Goal: Navigation & Orientation: Find specific page/section

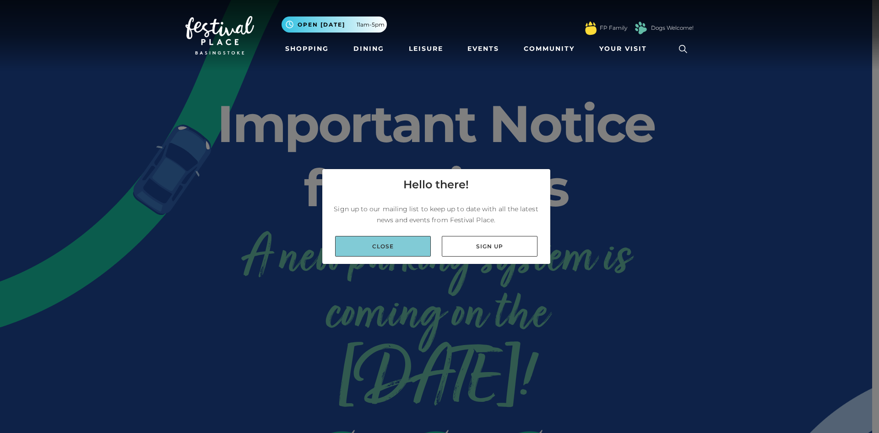
click at [399, 248] on link "Close" at bounding box center [383, 246] width 96 height 21
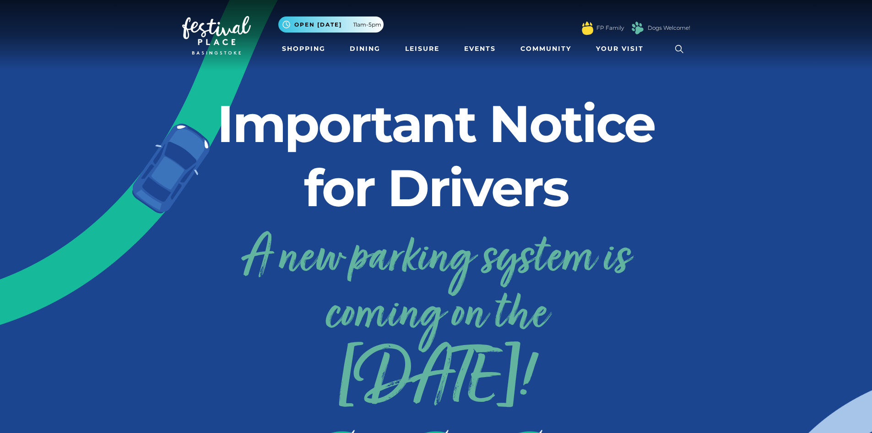
click at [394, 262] on link "A new parking system is coming on the 24th September!" at bounding box center [436, 315] width 508 height 184
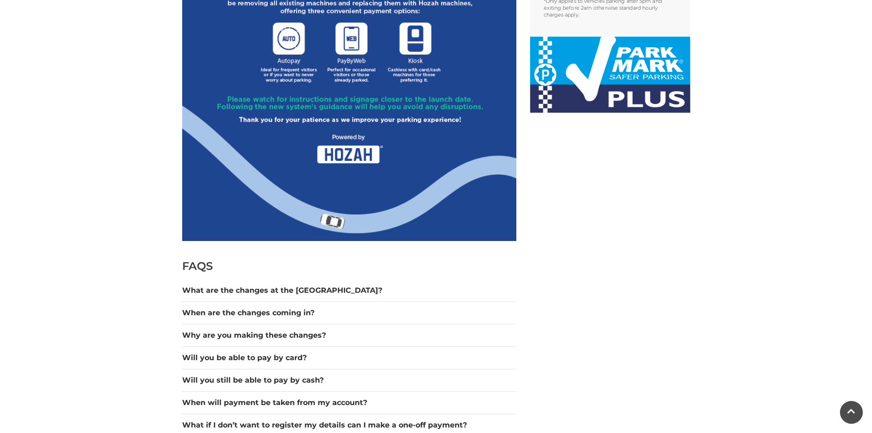
scroll to position [595, 0]
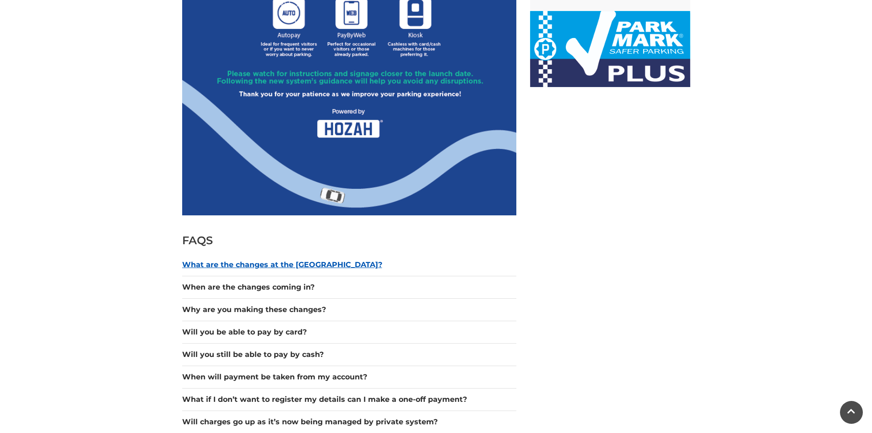
click at [265, 265] on button "What are the changes at the car park?" at bounding box center [349, 264] width 334 height 11
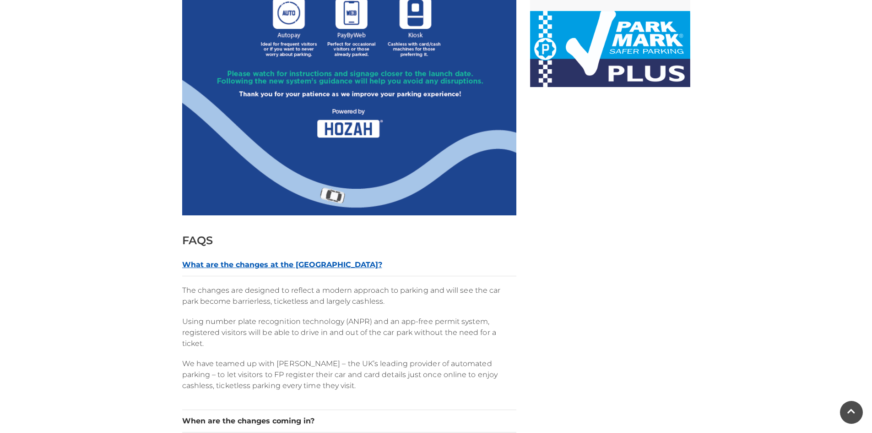
click at [265, 262] on button "What are the changes at the car park?" at bounding box center [349, 264] width 334 height 11
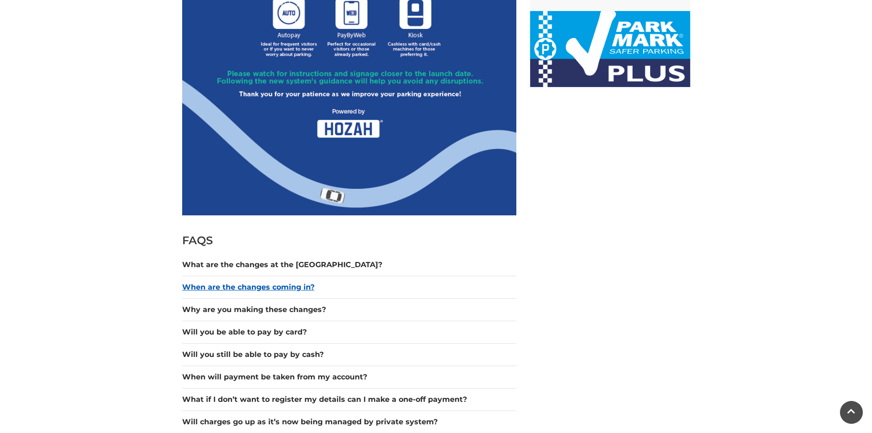
click at [248, 282] on button "When are the changes coming in?" at bounding box center [349, 286] width 334 height 11
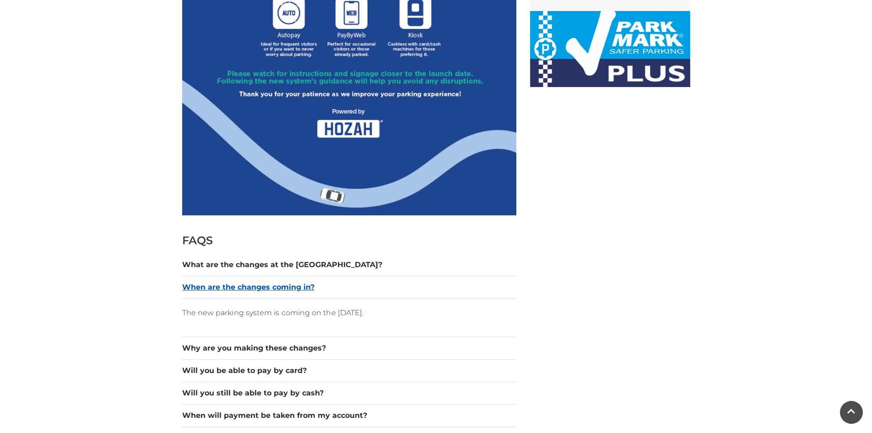
click at [248, 281] on button "When are the changes coming in?" at bounding box center [349, 286] width 334 height 11
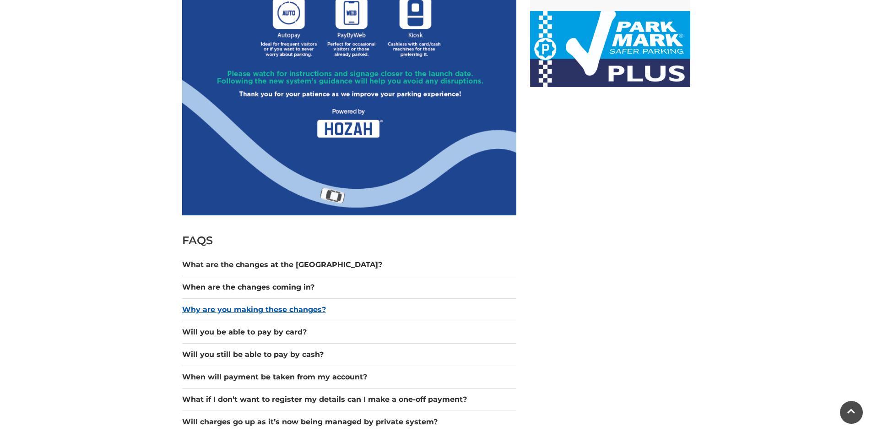
click at [240, 308] on button "Why are you making these changes?" at bounding box center [349, 309] width 334 height 11
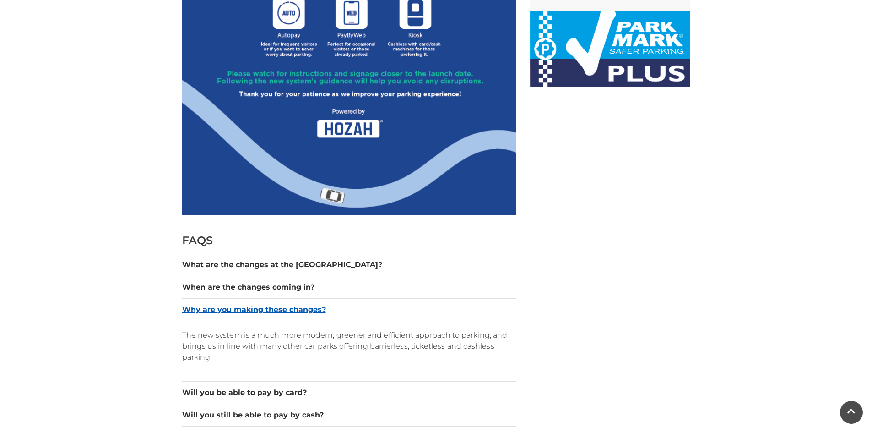
click at [232, 309] on button "Why are you making these changes?" at bounding box center [349, 309] width 334 height 11
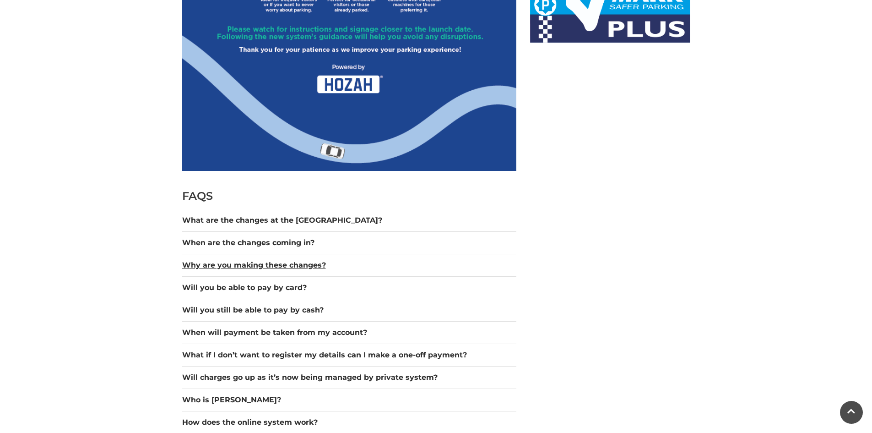
scroll to position [687, 0]
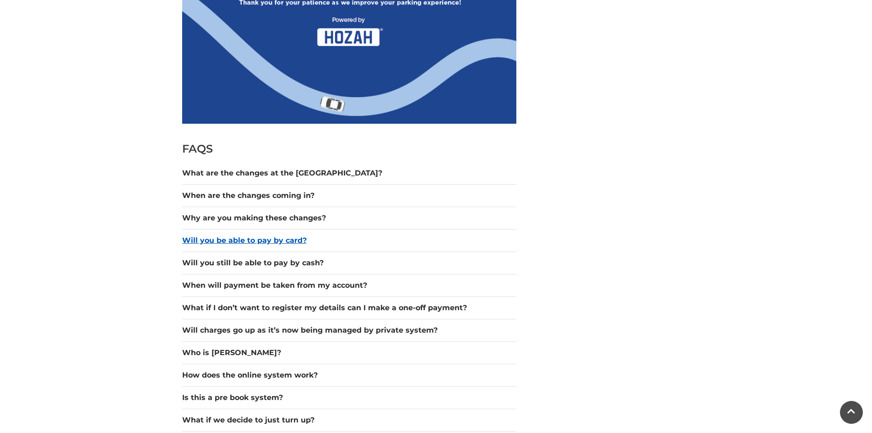
click at [249, 245] on button "Will you be able to pay by card?" at bounding box center [349, 240] width 334 height 11
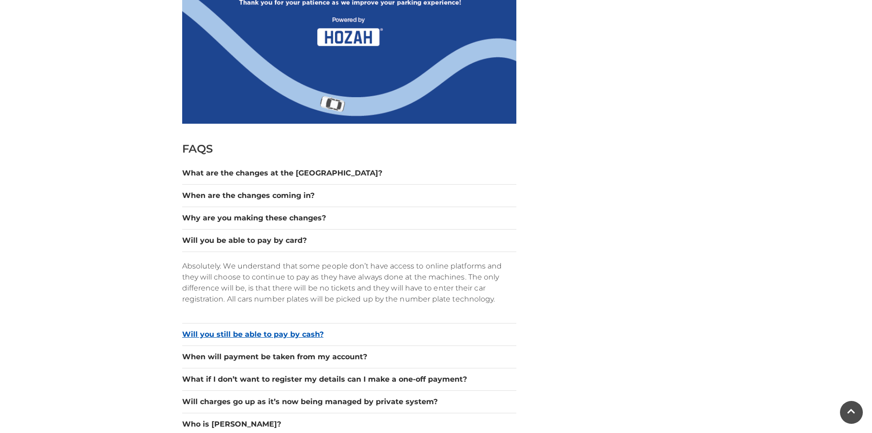
click at [295, 335] on button "Will you still be able to pay by cash?" at bounding box center [349, 334] width 334 height 11
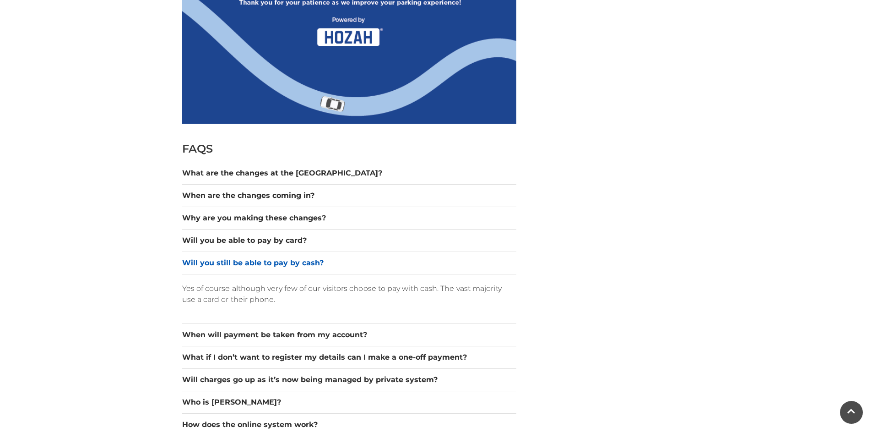
click at [291, 262] on button "Will you still be able to pay by cash?" at bounding box center [349, 262] width 334 height 11
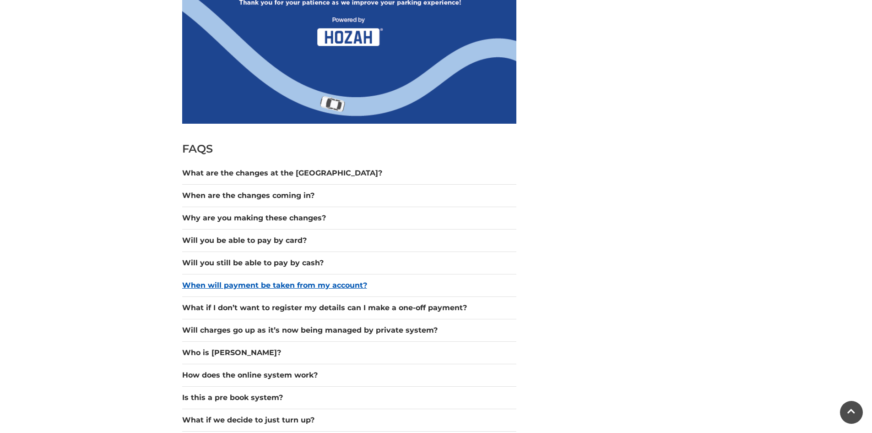
click at [317, 287] on button "When will payment be taken from my account?" at bounding box center [349, 285] width 334 height 11
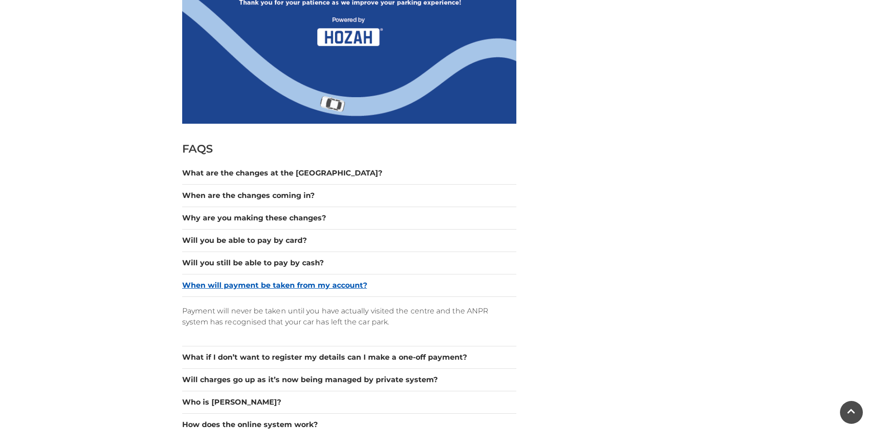
click at [317, 287] on button "When will payment be taken from my account?" at bounding box center [349, 285] width 334 height 11
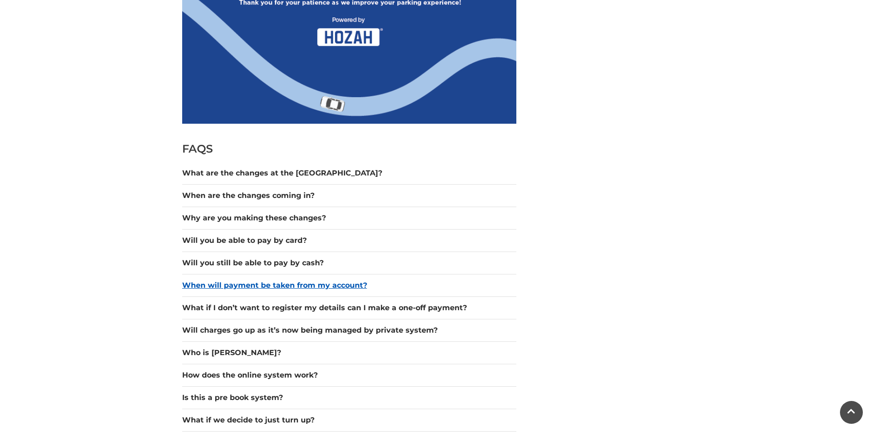
click at [317, 287] on button "When will payment be taken from my account?" at bounding box center [349, 285] width 334 height 11
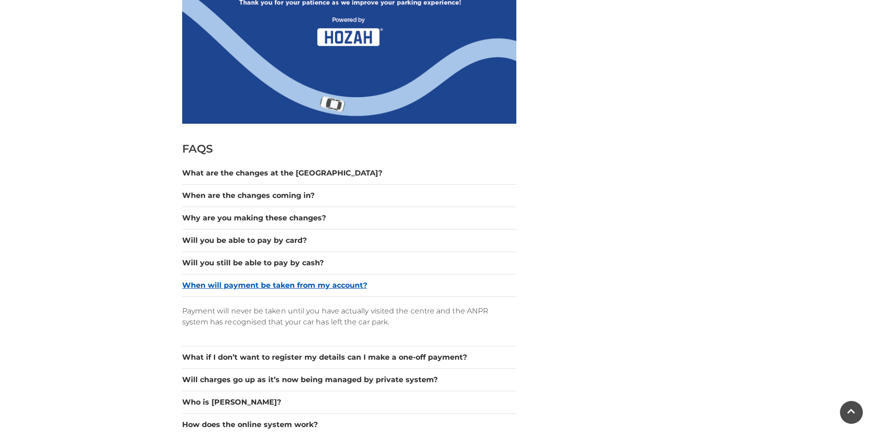
click at [317, 287] on button "When will payment be taken from my account?" at bounding box center [349, 285] width 334 height 11
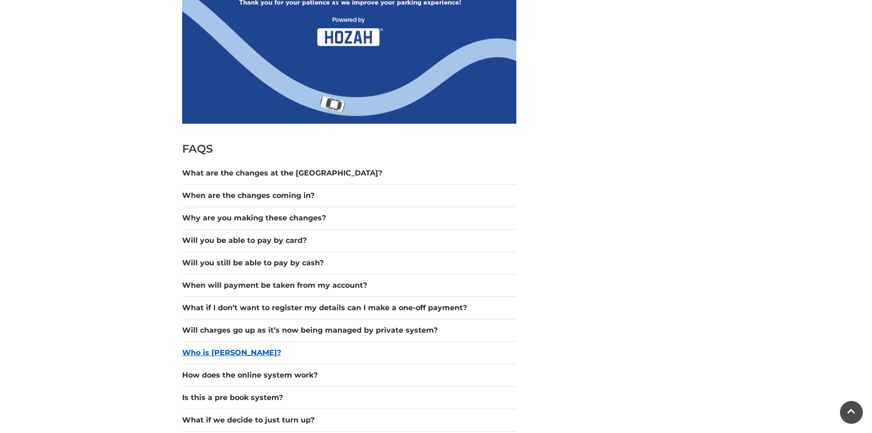
click at [213, 352] on button "Who is Hozah?" at bounding box center [349, 352] width 334 height 11
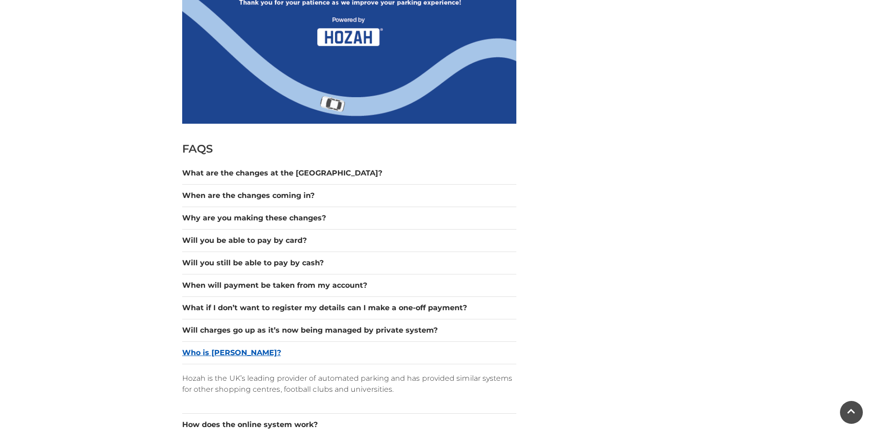
click at [213, 351] on button "Who is Hozah?" at bounding box center [349, 352] width 334 height 11
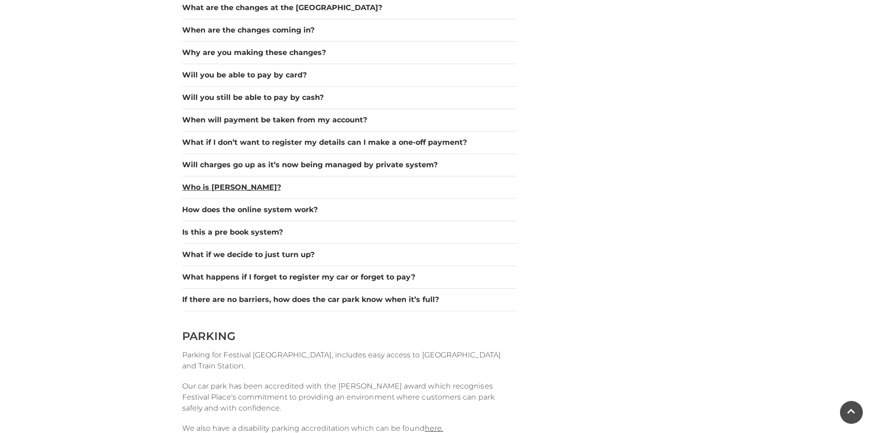
scroll to position [915, 0]
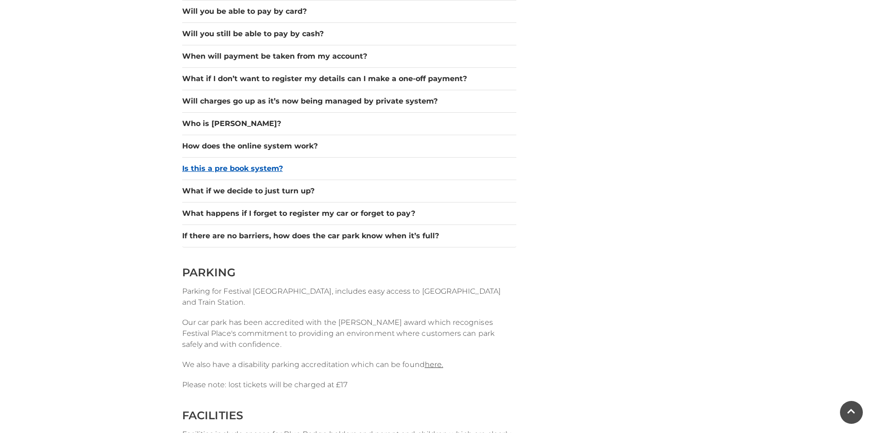
click at [247, 171] on button "Is this a pre book system?" at bounding box center [349, 168] width 334 height 11
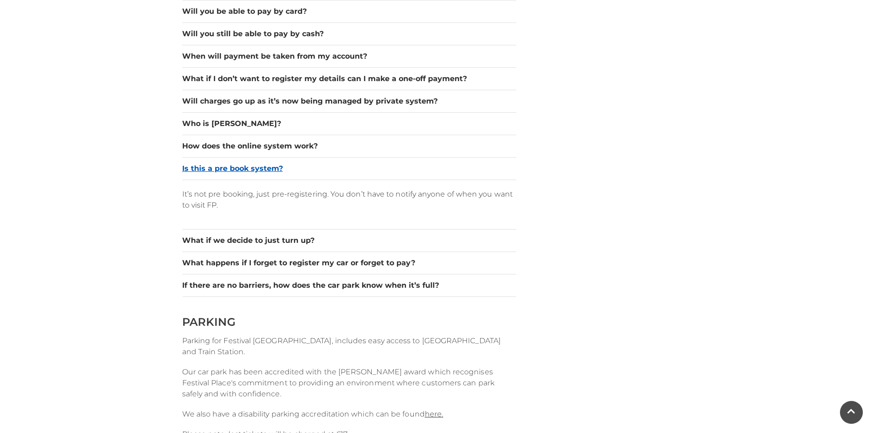
click at [247, 171] on button "Is this a pre book system?" at bounding box center [349, 168] width 334 height 11
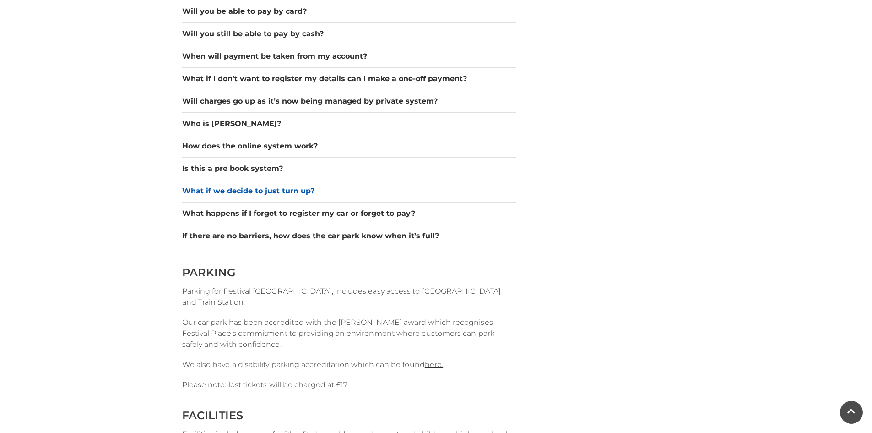
click at [240, 190] on button "What if we decide to just turn up?" at bounding box center [349, 190] width 334 height 11
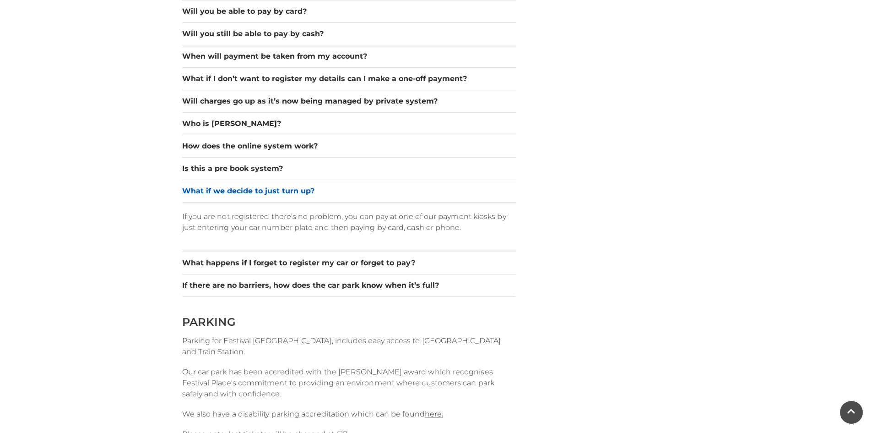
click at [240, 190] on button "What if we decide to just turn up?" at bounding box center [349, 190] width 334 height 11
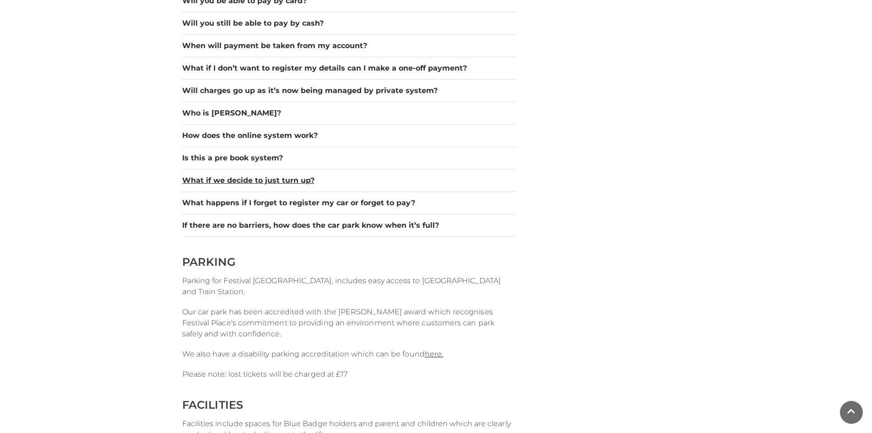
scroll to position [0, 0]
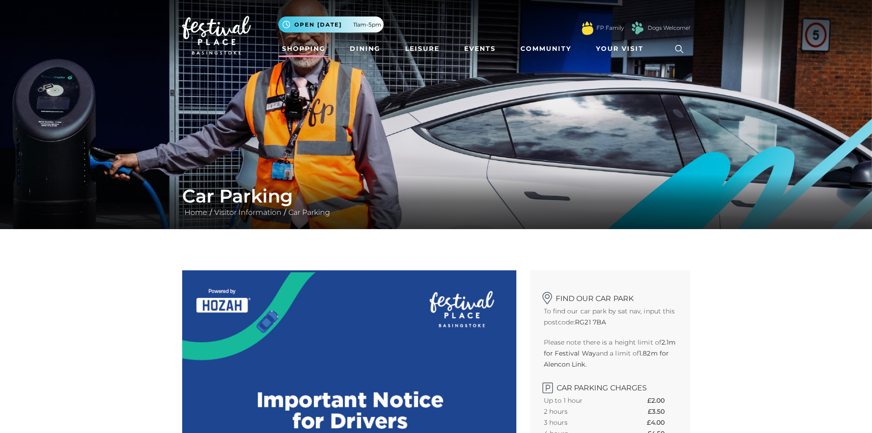
click at [308, 54] on link "Shopping" at bounding box center [303, 48] width 51 height 17
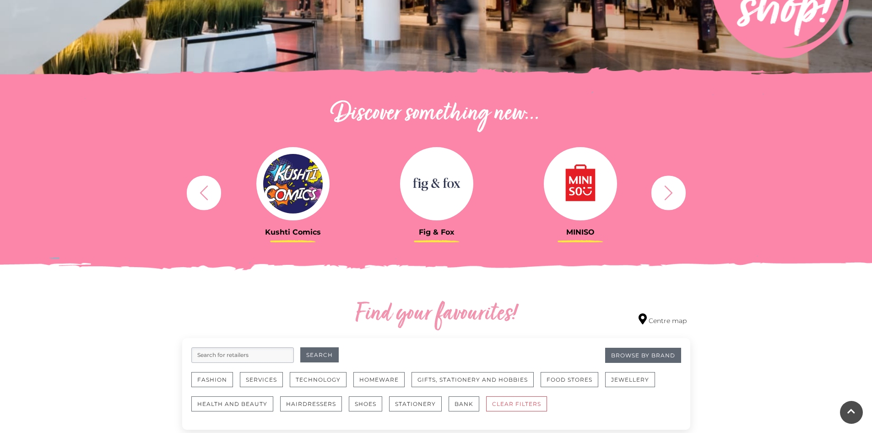
scroll to position [275, 0]
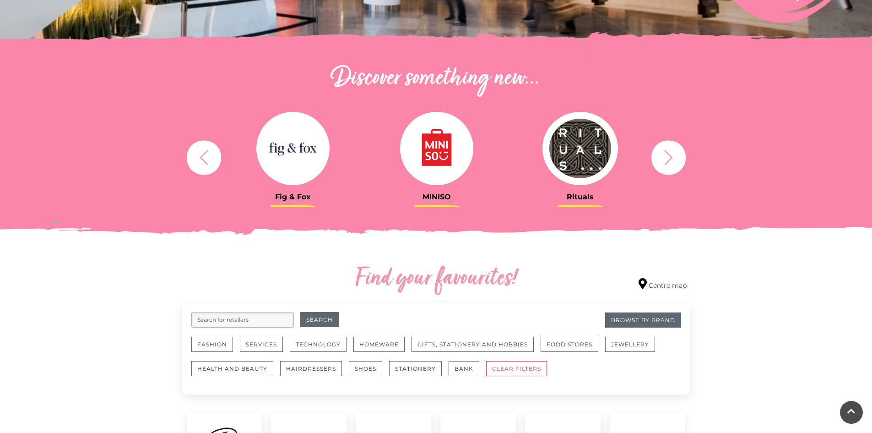
click at [663, 158] on icon "button" at bounding box center [668, 157] width 17 height 17
drag, startPoint x: 663, startPoint y: 158, endPoint x: 663, endPoint y: 163, distance: 5.0
click at [663, 163] on icon "button" at bounding box center [668, 157] width 17 height 17
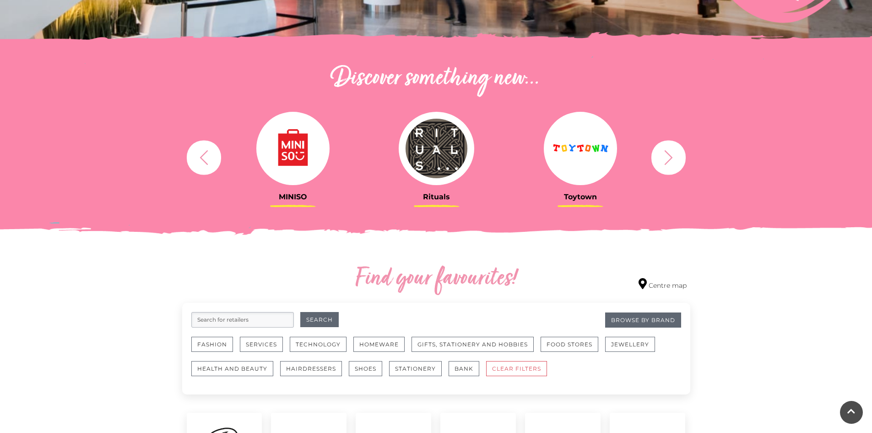
click at [663, 163] on icon "button" at bounding box center [668, 157] width 17 height 17
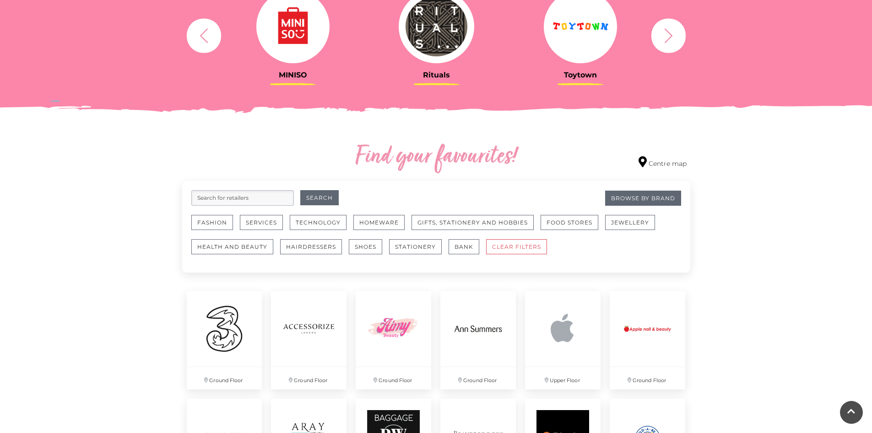
scroll to position [366, 0]
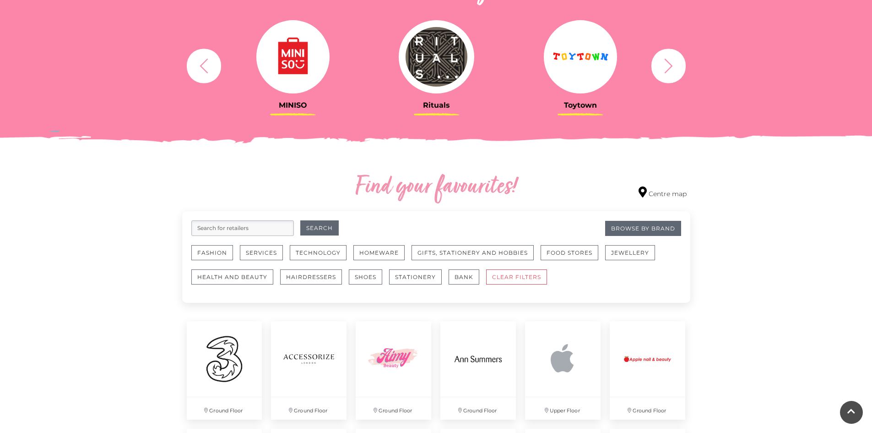
click at [664, 71] on icon "button" at bounding box center [668, 65] width 17 height 17
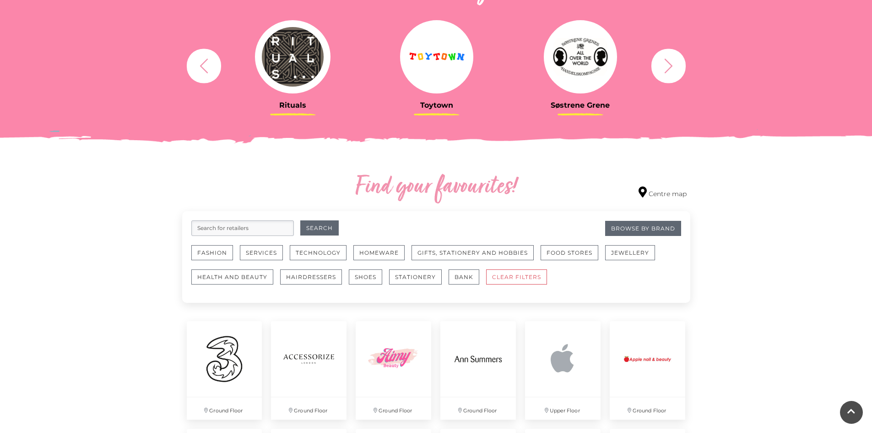
click at [664, 71] on icon "button" at bounding box center [668, 65] width 17 height 17
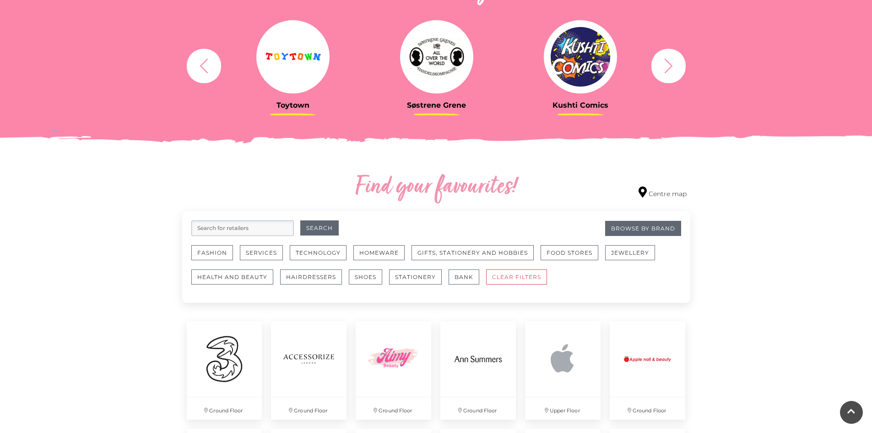
click at [664, 71] on icon "button" at bounding box center [668, 65] width 17 height 17
click at [660, 76] on button "button" at bounding box center [668, 66] width 34 height 34
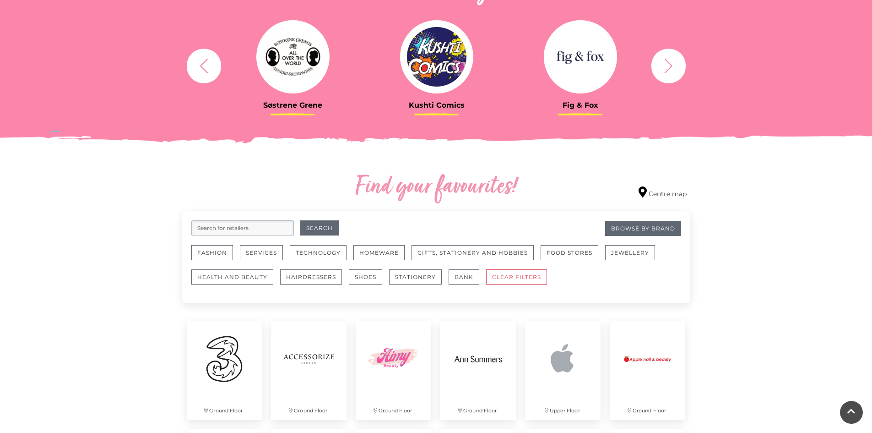
drag, startPoint x: 663, startPoint y: 74, endPoint x: 663, endPoint y: 81, distance: 7.3
click at [663, 81] on button "button" at bounding box center [668, 66] width 34 height 34
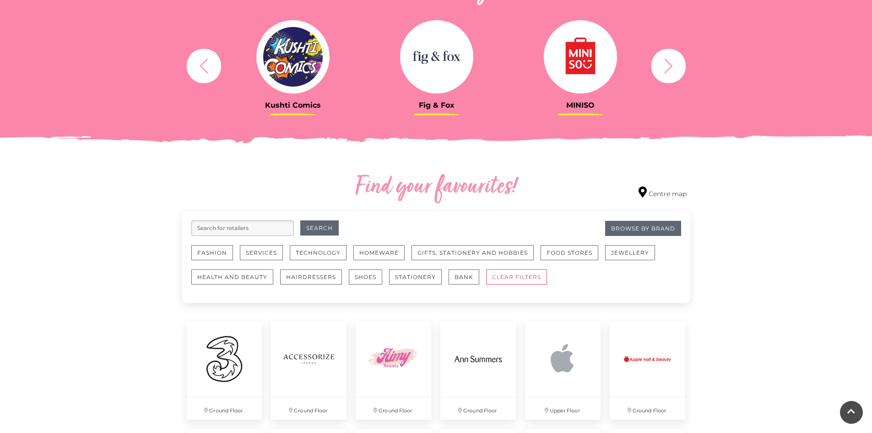
click at [660, 73] on icon "button" at bounding box center [668, 65] width 17 height 17
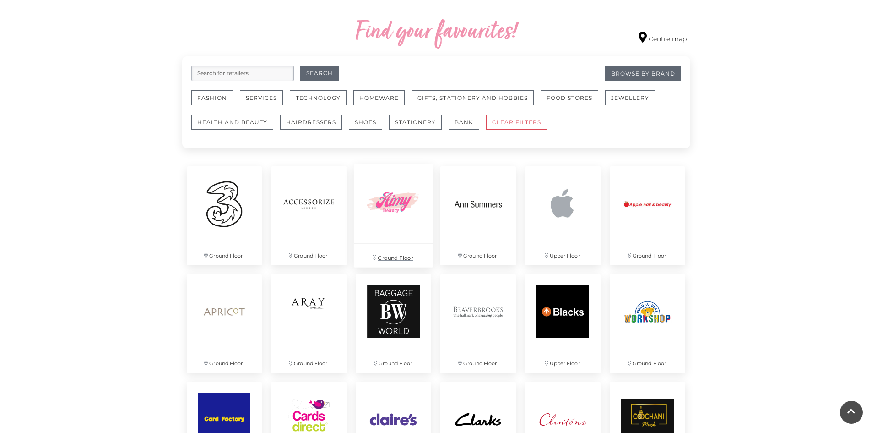
scroll to position [458, 0]
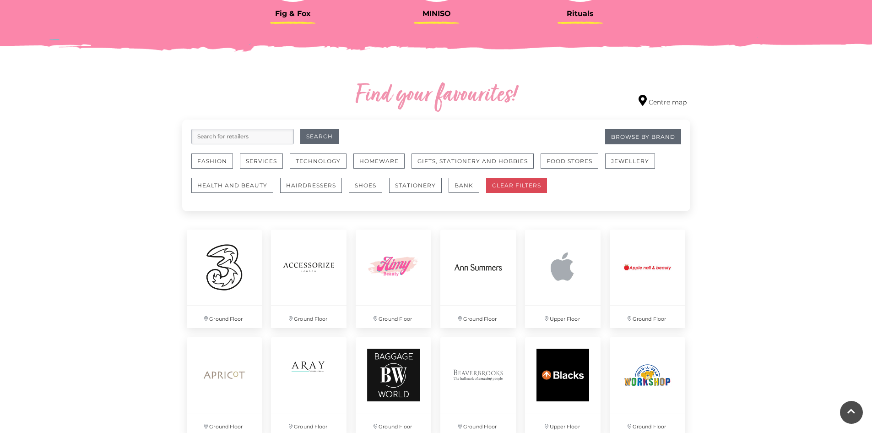
click at [538, 186] on button "CLEAR FILTERS" at bounding box center [516, 185] width 61 height 15
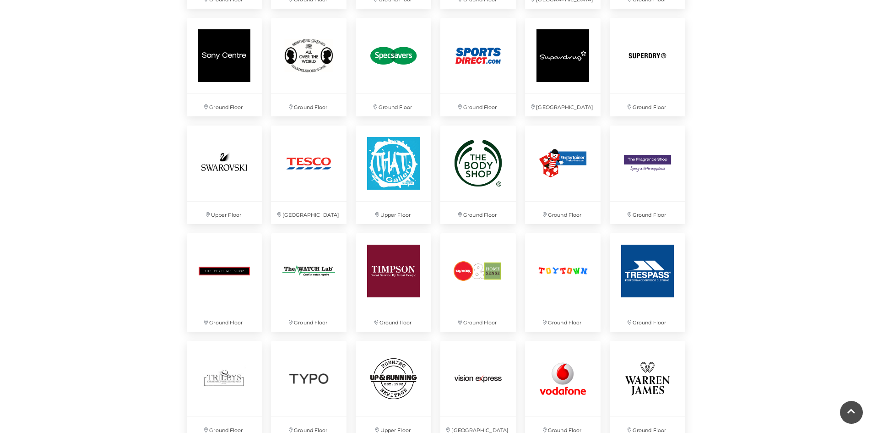
scroll to position [2151, 0]
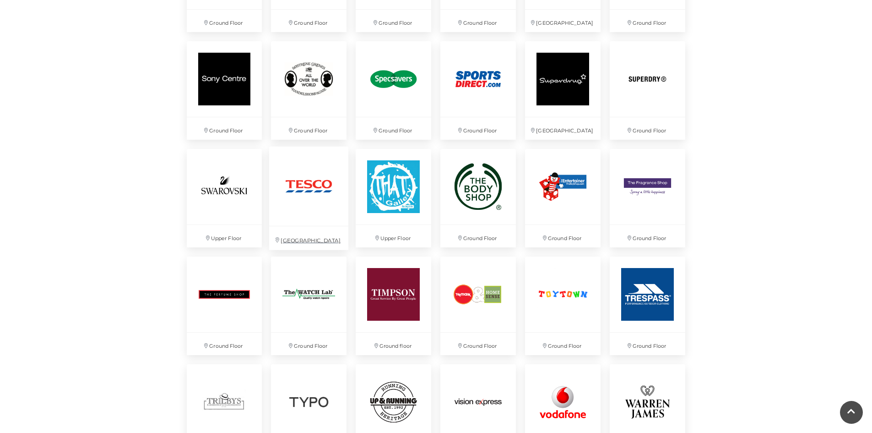
click at [308, 209] on img at bounding box center [308, 185] width 79 height 79
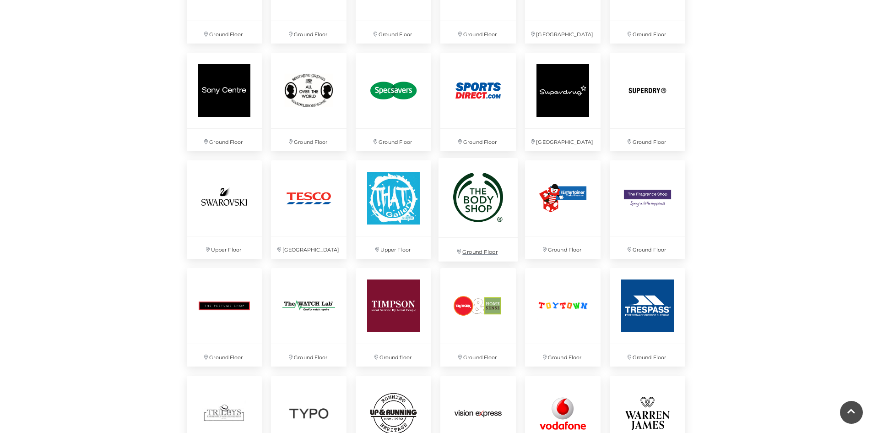
scroll to position [2014, 0]
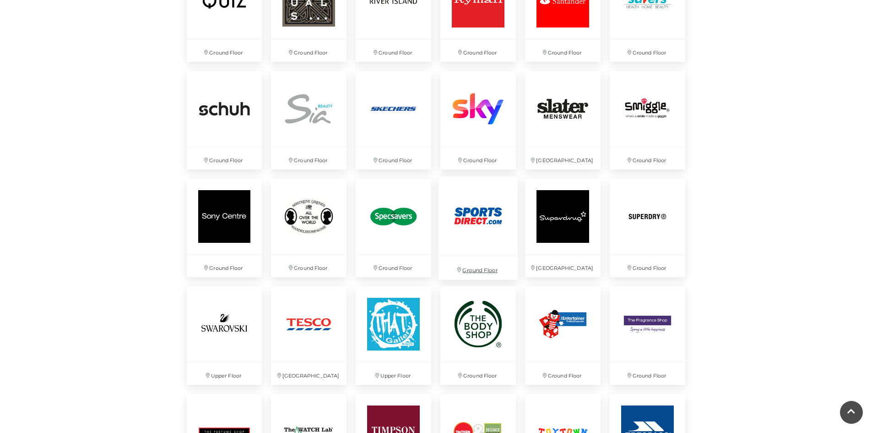
click at [461, 215] on img at bounding box center [477, 215] width 79 height 79
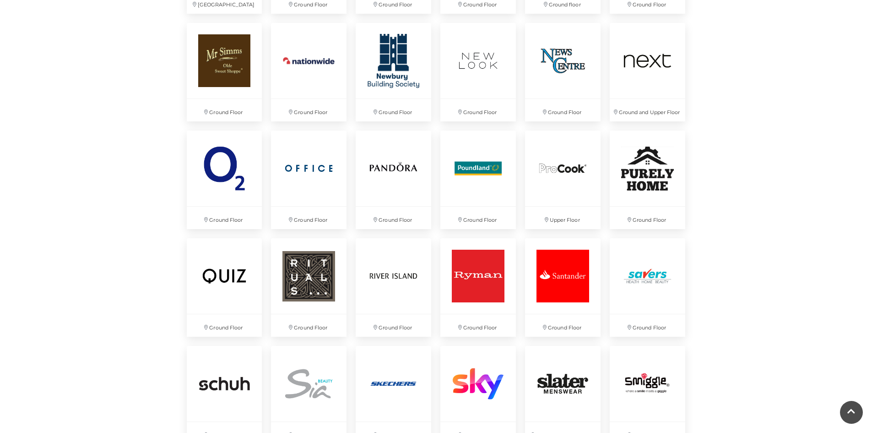
scroll to position [1563, 0]
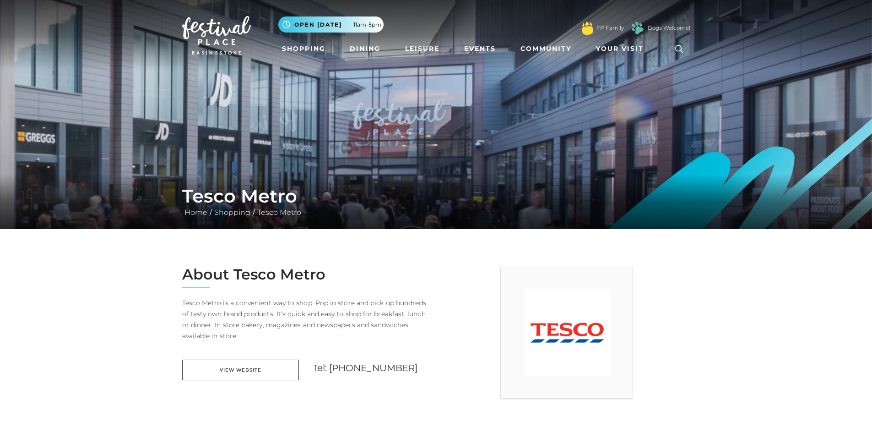
scroll to position [183, 0]
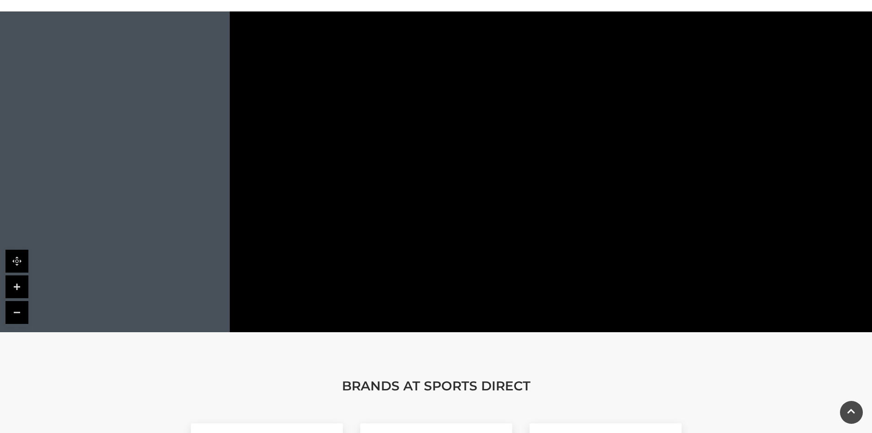
click at [499, 200] on rect at bounding box center [479, 223] width 150 height 75
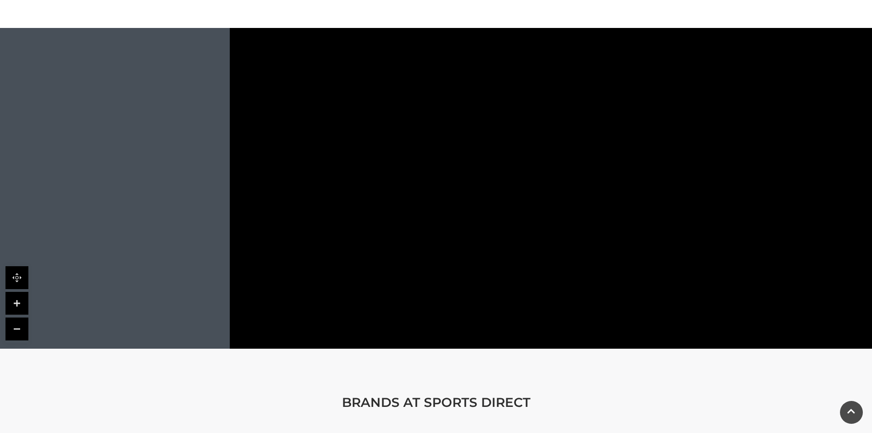
scroll to position [549, 0]
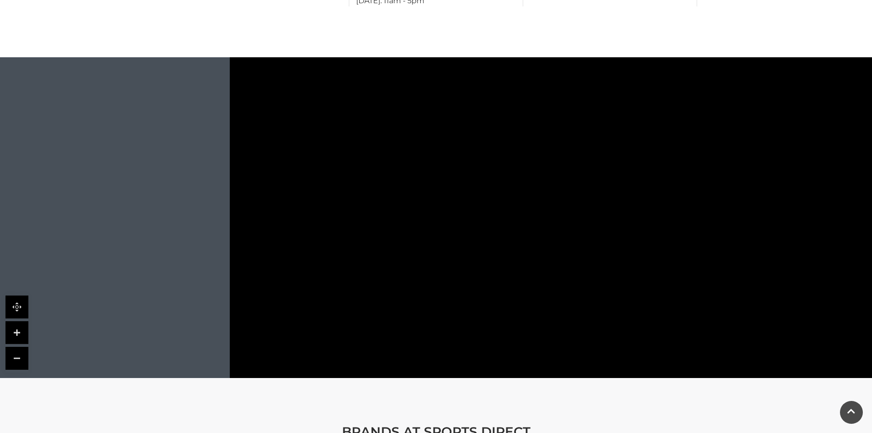
click at [18, 295] on link at bounding box center [16, 306] width 23 height 23
click at [24, 296] on link at bounding box center [16, 306] width 23 height 23
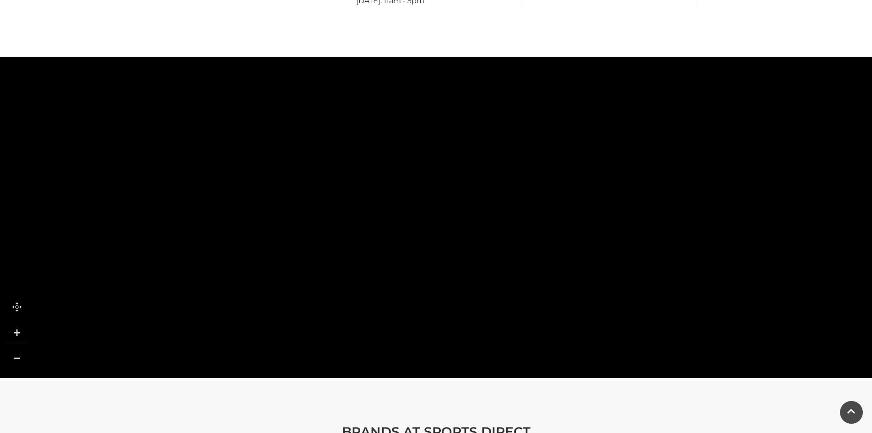
drag, startPoint x: 685, startPoint y: 231, endPoint x: 426, endPoint y: 257, distance: 259.9
click at [413, 270] on polygon at bounding box center [566, 94] width 864 height 1001
click at [19, 346] on link at bounding box center [16, 357] width 23 height 23
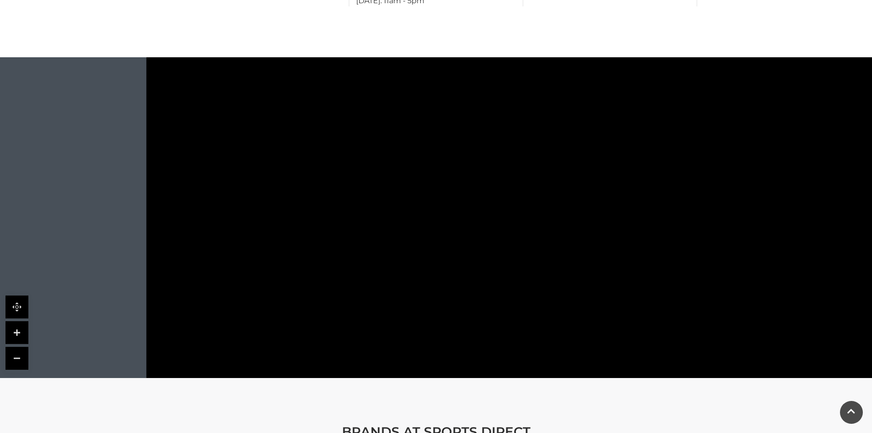
click at [19, 346] on link at bounding box center [16, 357] width 23 height 23
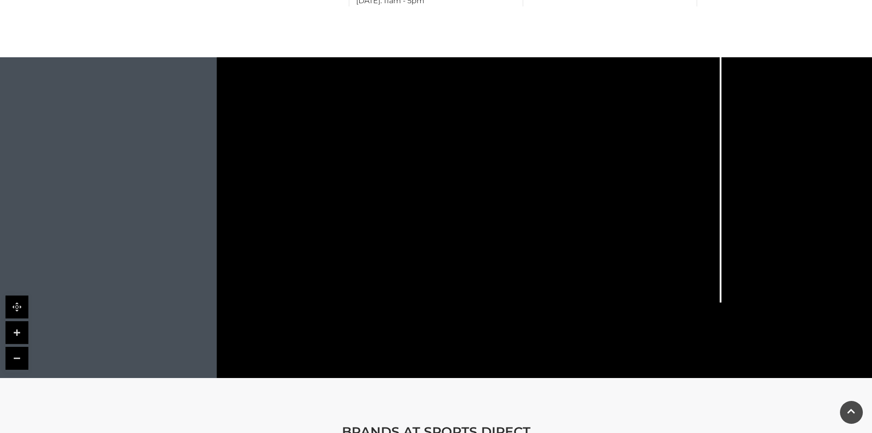
click at [19, 346] on link at bounding box center [16, 357] width 23 height 23
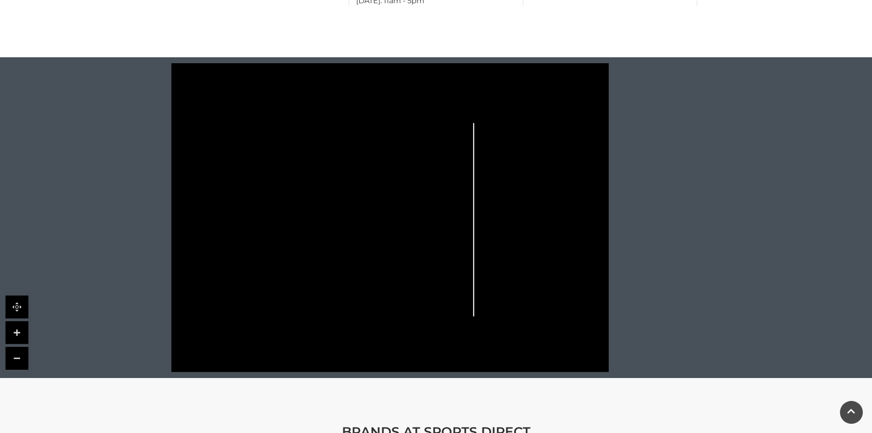
click at [15, 324] on link at bounding box center [16, 332] width 23 height 23
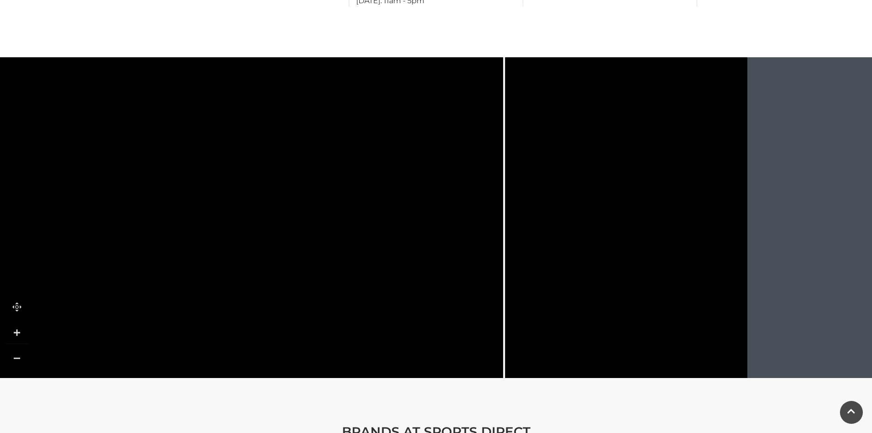
click at [15, 324] on link at bounding box center [16, 332] width 23 height 23
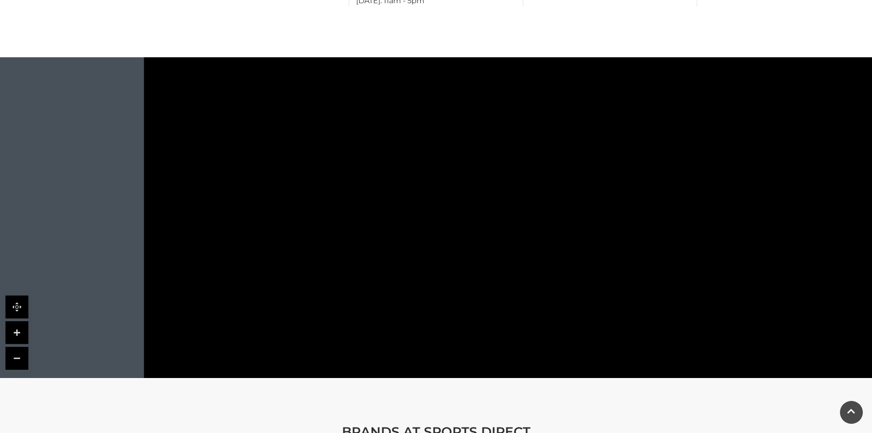
drag, startPoint x: 229, startPoint y: 241, endPoint x: 794, endPoint y: 164, distance: 570.5
click at [794, 164] on rect at bounding box center [816, 171] width 56 height 16
drag, startPoint x: 668, startPoint y: 181, endPoint x: 646, endPoint y: 163, distance: 28.2
click at [657, 172] on icon at bounding box center [851, 141] width 1807 height 1000
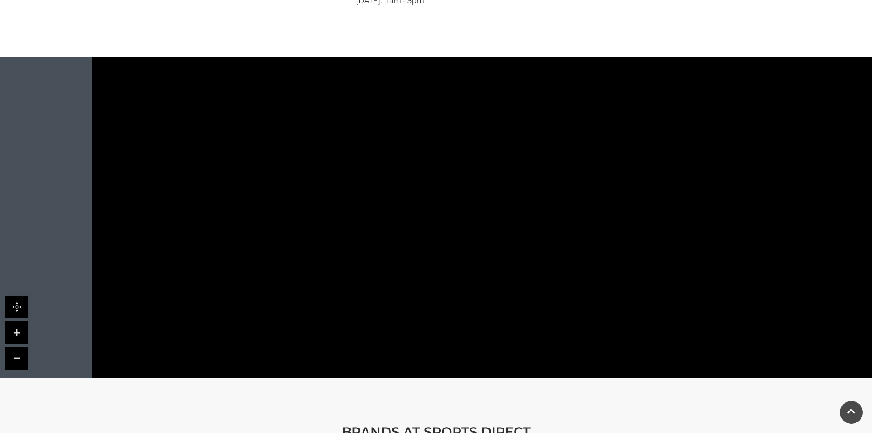
drag, startPoint x: 646, startPoint y: 163, endPoint x: 633, endPoint y: 135, distance: 30.7
click at [633, 135] on icon at bounding box center [800, 80] width 1807 height 1000
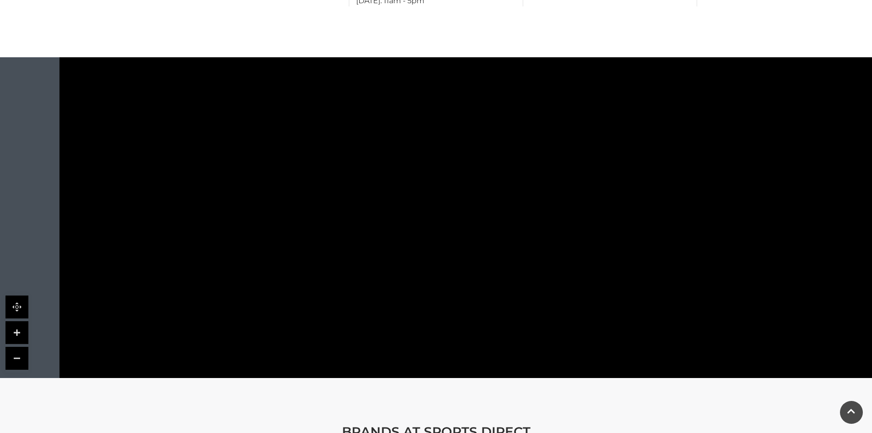
drag, startPoint x: 732, startPoint y: 197, endPoint x: 694, endPoint y: 252, distance: 67.0
click at [694, 258] on icon at bounding box center [699, 267] width 18 height 18
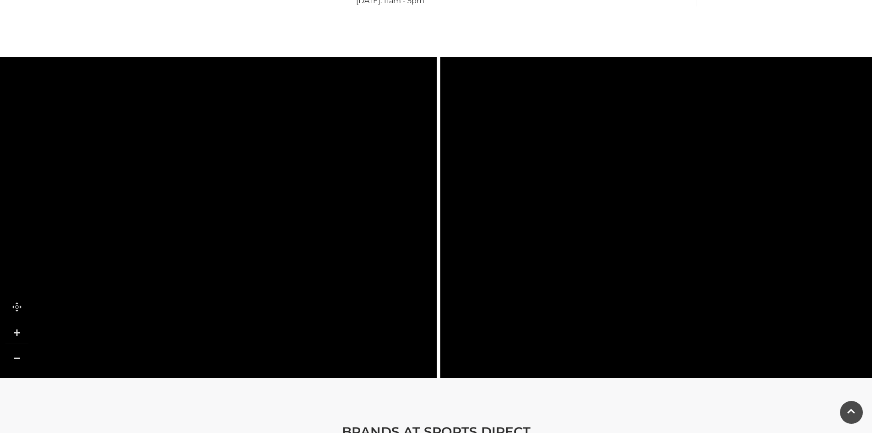
drag, startPoint x: 671, startPoint y: 195, endPoint x: 74, endPoint y: 242, distance: 599.1
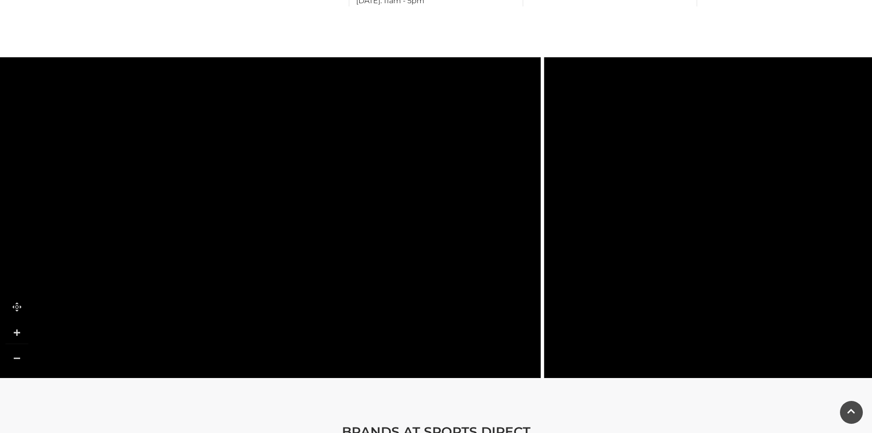
drag, startPoint x: 218, startPoint y: 288, endPoint x: 297, endPoint y: 301, distance: 80.3
click at [308, 279] on tspan "FESTIVAL" at bounding box center [308, 279] width 0 height 0
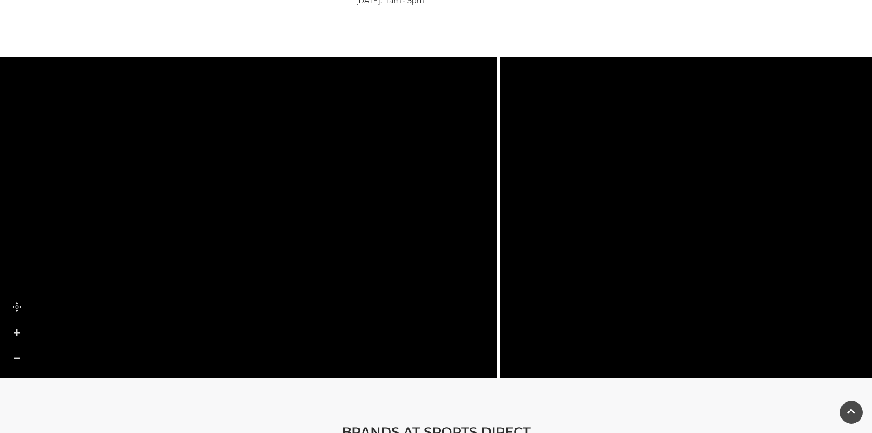
drag, startPoint x: 370, startPoint y: 237, endPoint x: 357, endPoint y: 277, distance: 42.6
click at [357, 277] on icon at bounding box center [227, 253] width 1807 height 1000
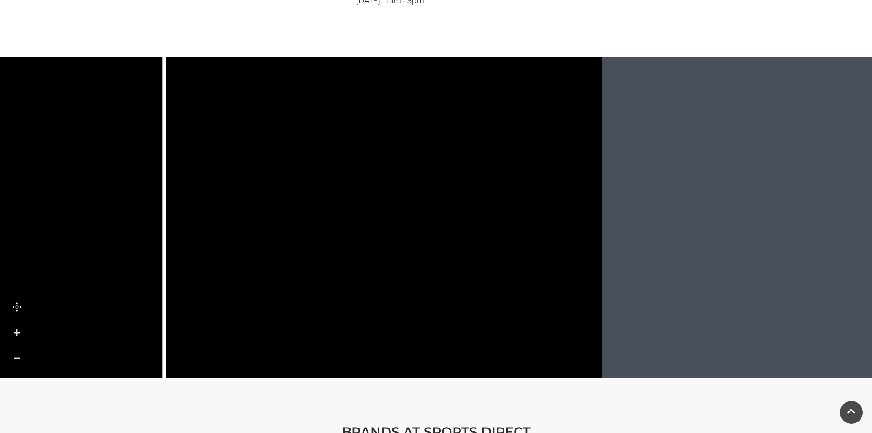
drag, startPoint x: 676, startPoint y: 229, endPoint x: 330, endPoint y: 255, distance: 346.1
click at [341, 255] on rect at bounding box center [369, 259] width 56 height 16
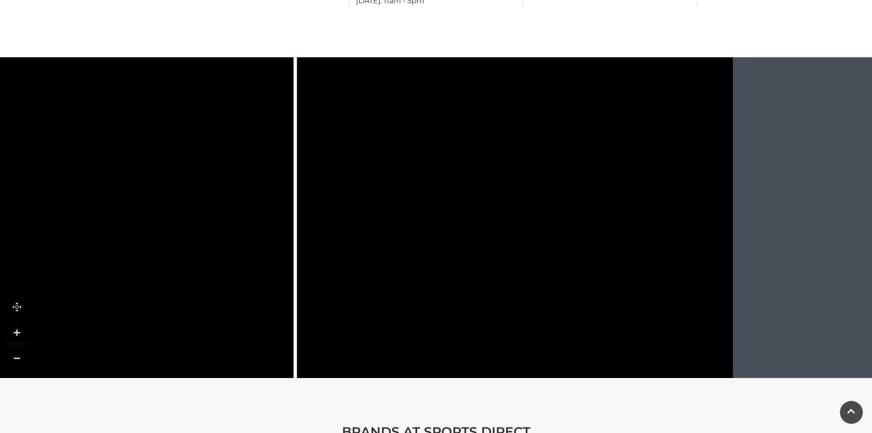
drag, startPoint x: 416, startPoint y: 196, endPoint x: 535, endPoint y: 29, distance: 205.1
click at [535, 29] on main "Sports Direct Home / Shopping / Sports Direct About Sports Direct [DOMAIN_NAME]…" at bounding box center [436, 41] width 872 height 1181
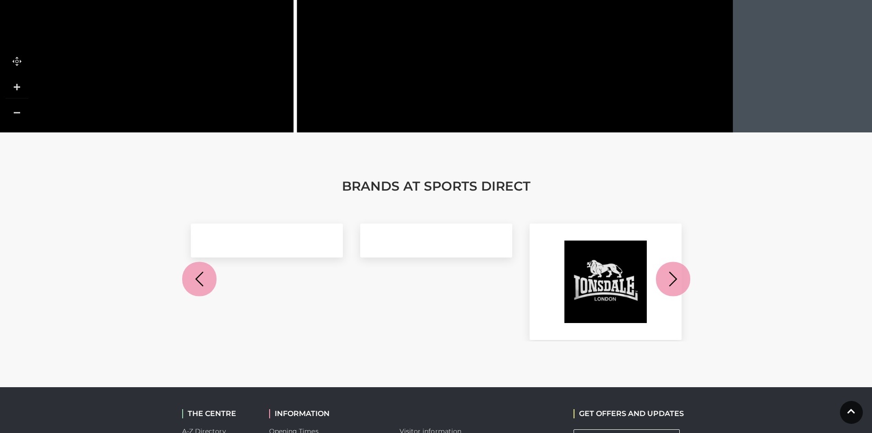
scroll to position [824, 0]
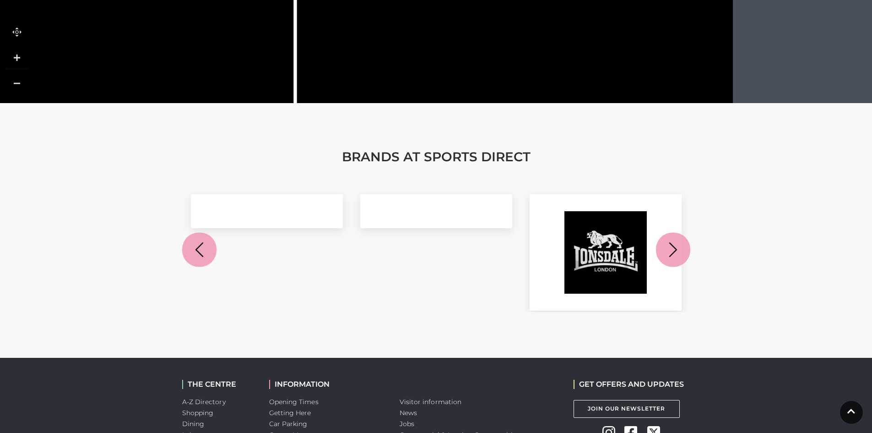
click at [676, 243] on icon "button" at bounding box center [673, 249] width 17 height 17
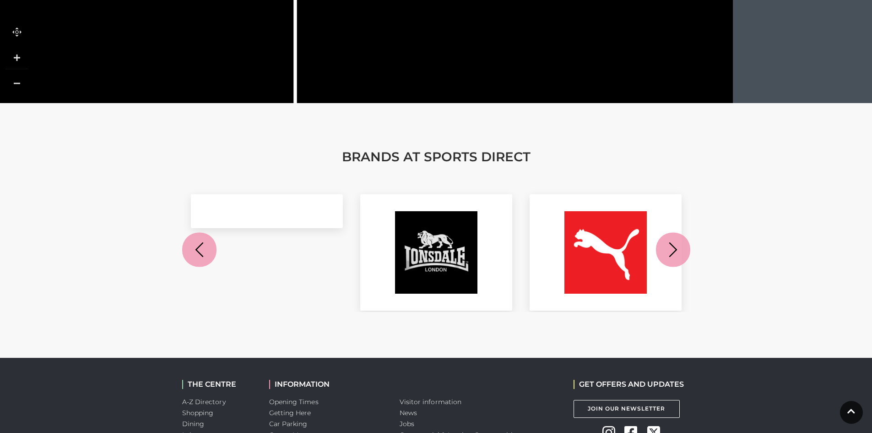
click at [676, 243] on icon "button" at bounding box center [673, 249] width 17 height 17
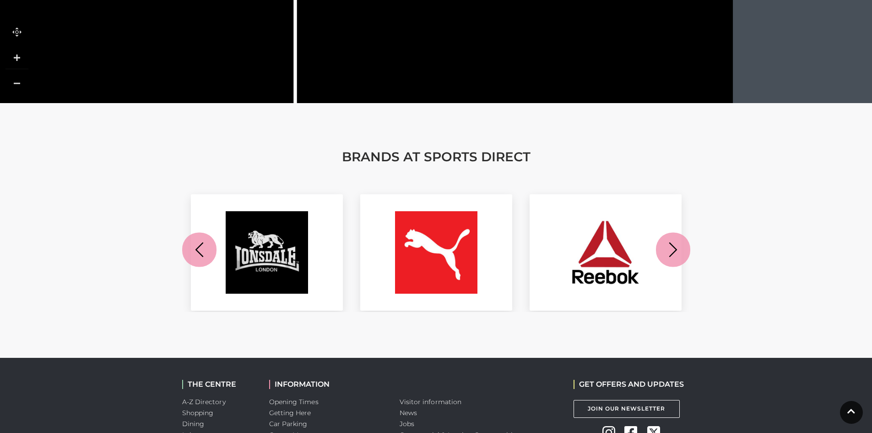
click at [674, 242] on icon "button" at bounding box center [673, 249] width 8 height 15
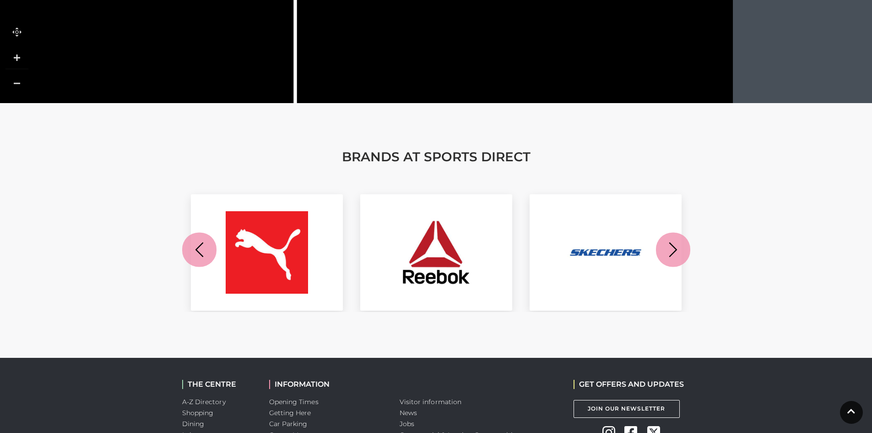
click at [671, 242] on icon "button" at bounding box center [673, 249] width 17 height 17
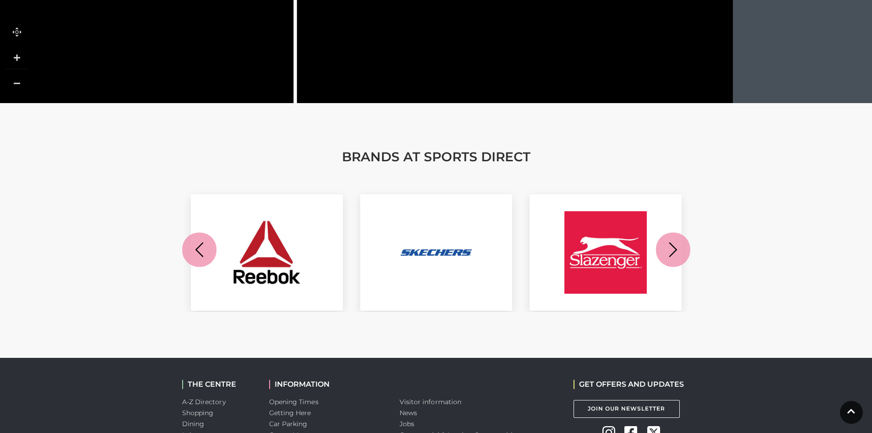
click at [671, 242] on icon "button" at bounding box center [673, 249] width 17 height 17
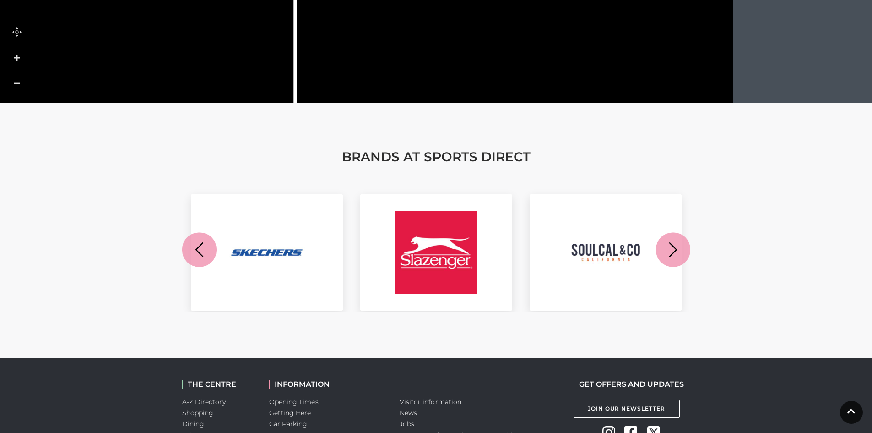
click at [671, 242] on icon "button" at bounding box center [673, 249] width 17 height 17
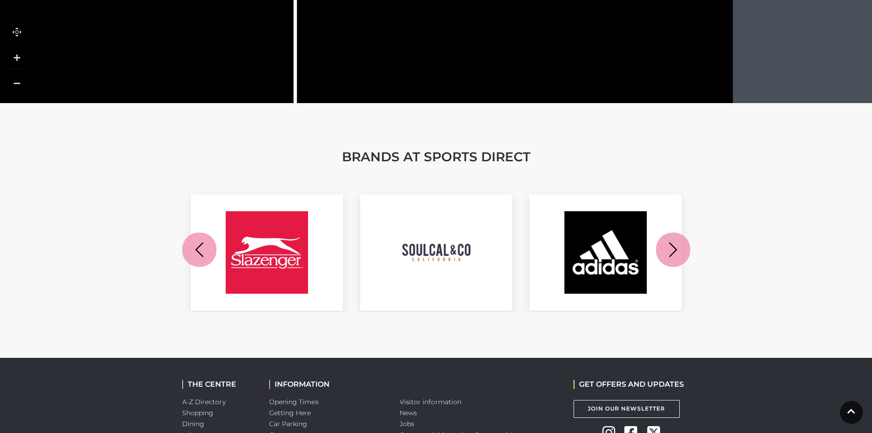
click at [671, 242] on icon "button" at bounding box center [673, 249] width 17 height 17
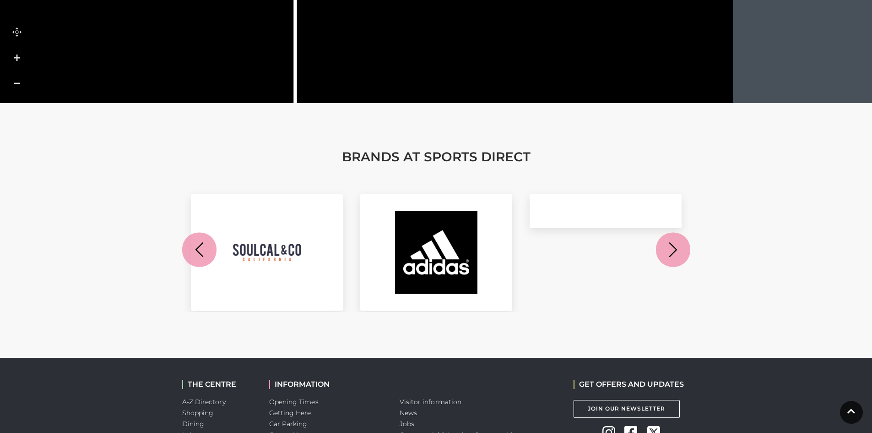
click at [671, 242] on icon "button" at bounding box center [673, 249] width 17 height 17
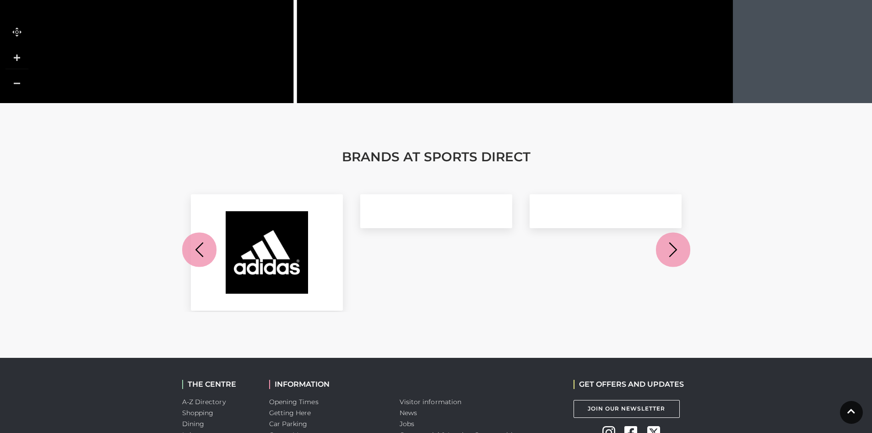
click at [671, 242] on icon "button" at bounding box center [673, 249] width 17 height 17
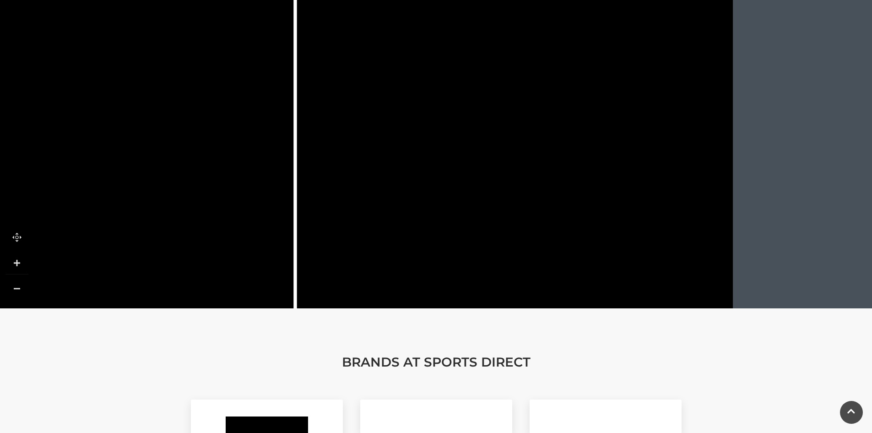
scroll to position [595, 0]
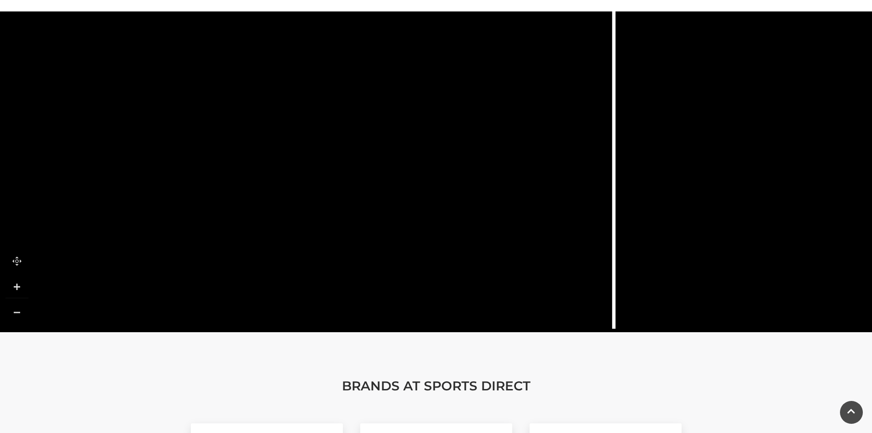
drag, startPoint x: 308, startPoint y: 212, endPoint x: 633, endPoint y: 124, distance: 336.2
click at [633, 124] on icon at bounding box center [342, 9] width 1807 height 1000
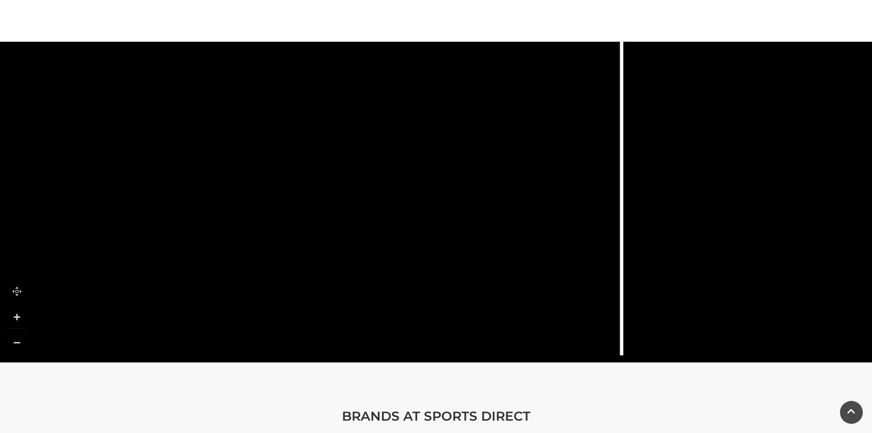
scroll to position [503, 0]
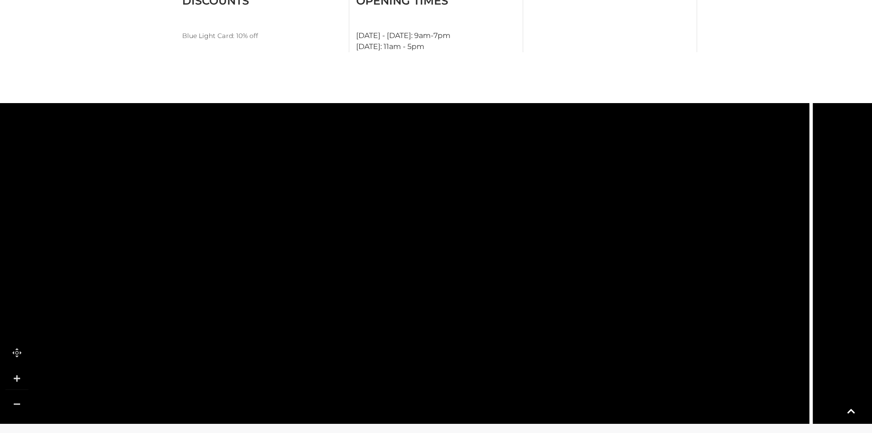
drag, startPoint x: 338, startPoint y: 253, endPoint x: 527, endPoint y: 387, distance: 232.4
click at [527, 387] on polygon at bounding box center [255, 305] width 605 height 701
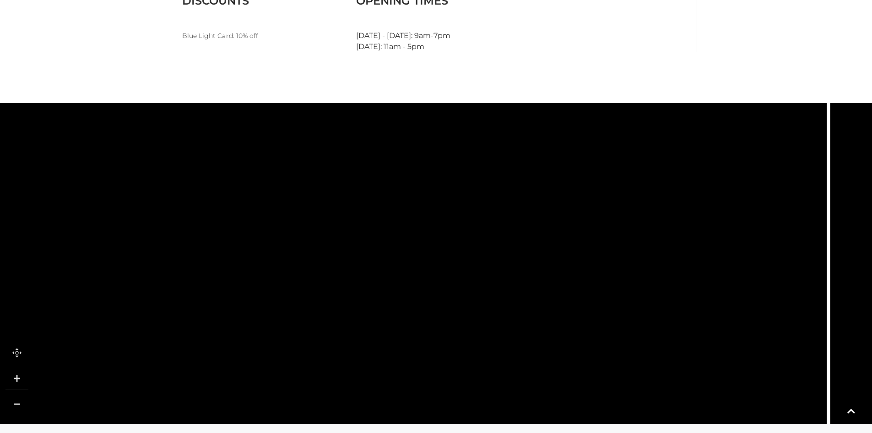
drag, startPoint x: 455, startPoint y: 212, endPoint x: 472, endPoint y: 366, distance: 155.2
click at [476, 422] on tspan "[PERSON_NAME] WALK" at bounding box center [476, 422] width 0 height 0
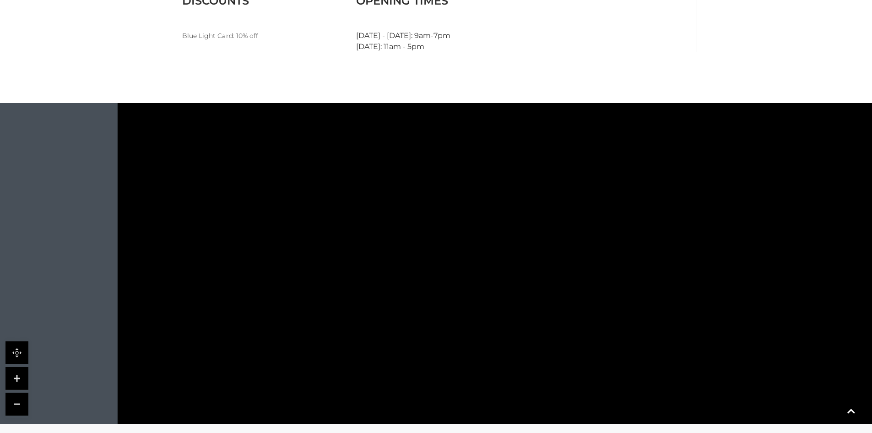
drag, startPoint x: 84, startPoint y: 237, endPoint x: 352, endPoint y: 244, distance: 268.3
click at [352, 244] on polygon at bounding box center [327, 229] width 101 height 106
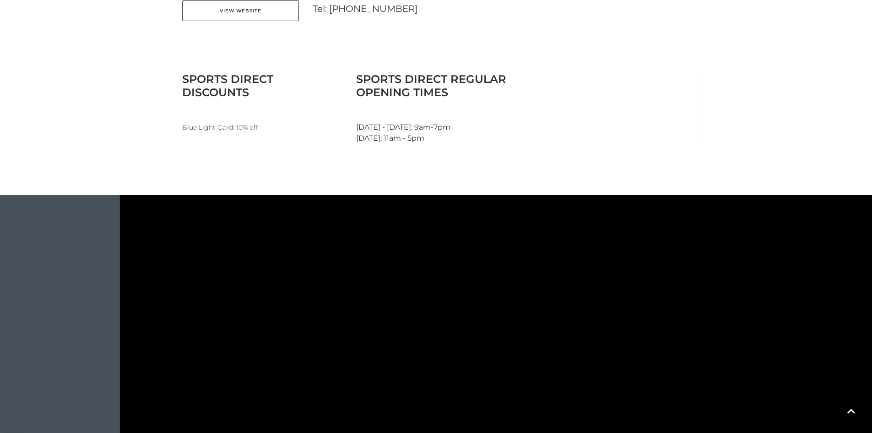
drag, startPoint x: 510, startPoint y: 323, endPoint x: 485, endPoint y: 359, distance: 44.3
click at [493, 373] on tspan "Specsavers" at bounding box center [493, 373] width 0 height 0
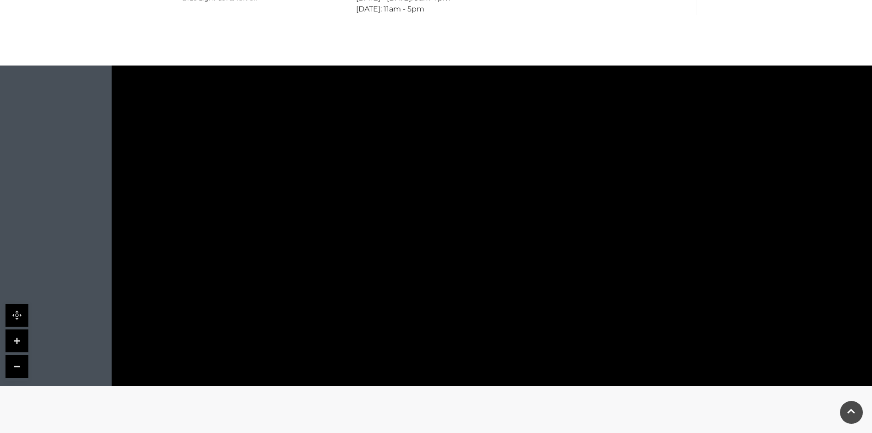
scroll to position [549, 0]
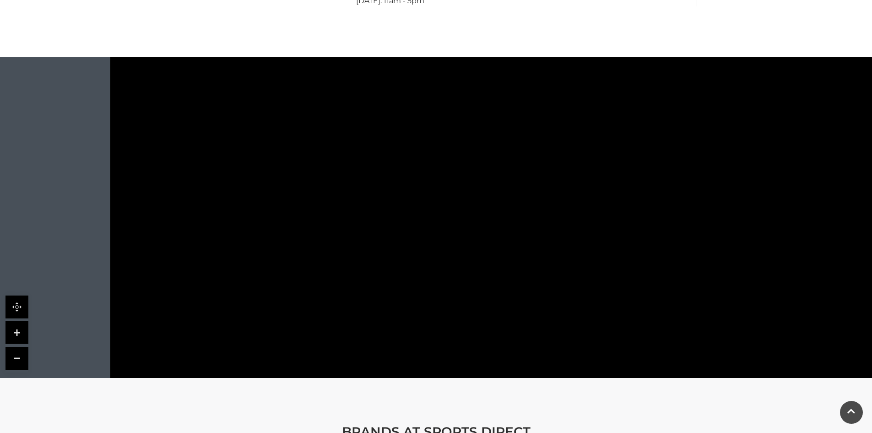
drag, startPoint x: 591, startPoint y: 147, endPoint x: 590, endPoint y: 161, distance: 13.8
click at [590, 161] on rect at bounding box center [600, 159] width 99 height 99
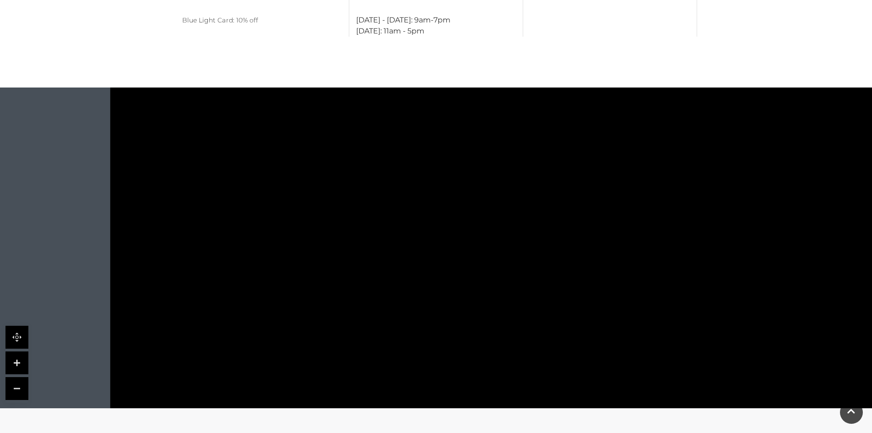
scroll to position [503, 0]
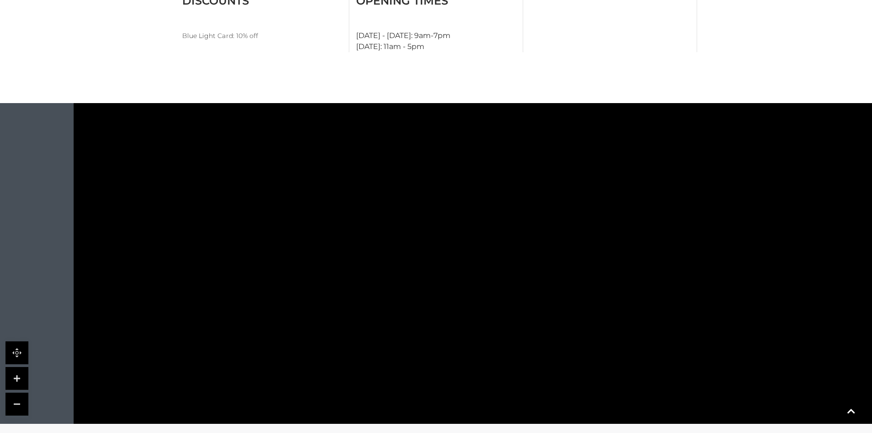
drag, startPoint x: 574, startPoint y: 335, endPoint x: 503, endPoint y: 333, distance: 70.5
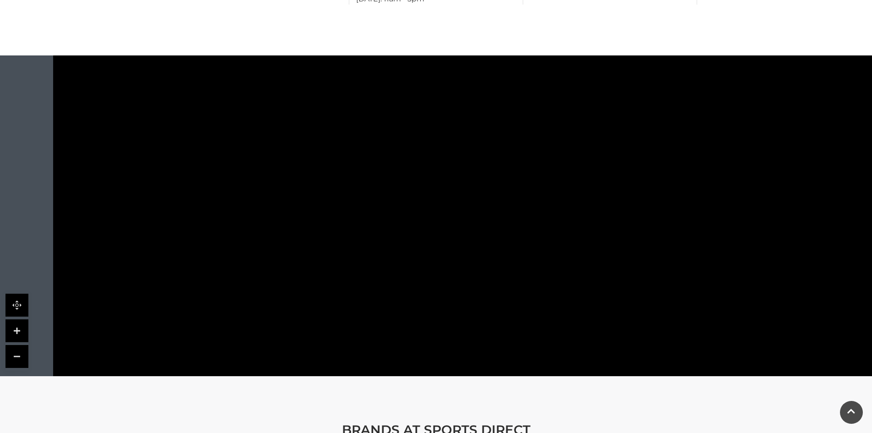
scroll to position [595, 0]
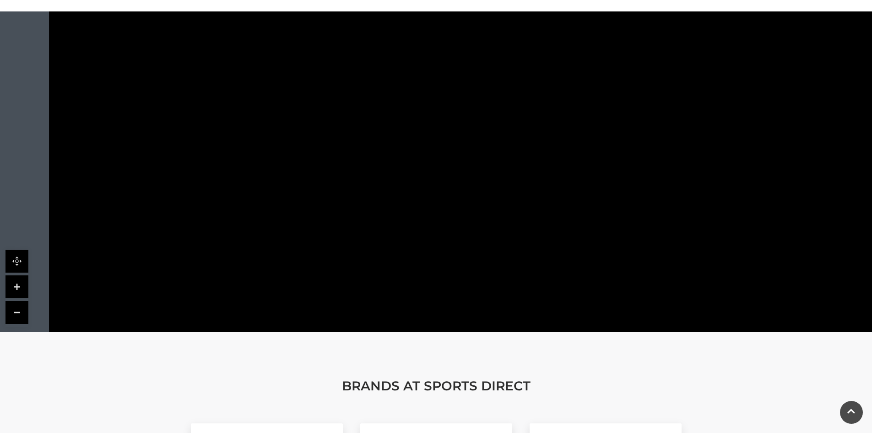
drag, startPoint x: 466, startPoint y: 236, endPoint x: 462, endPoint y: 141, distance: 94.8
click at [462, 141] on rect at bounding box center [466, 166] width 16 height 55
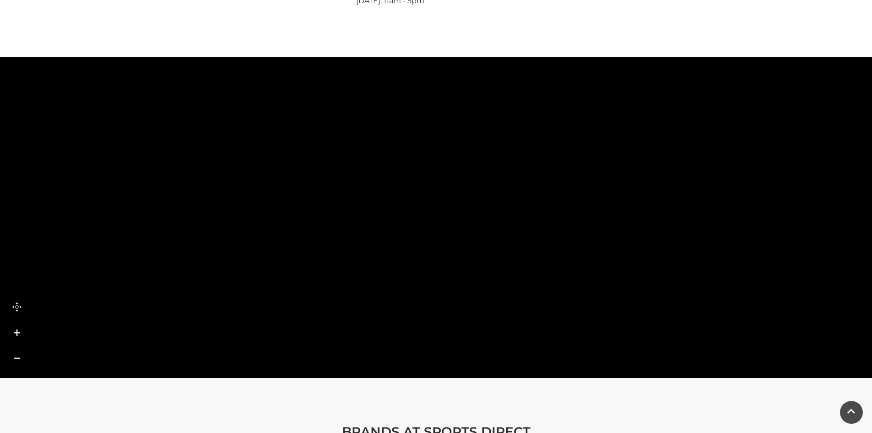
drag, startPoint x: 519, startPoint y: 279, endPoint x: 455, endPoint y: 176, distance: 121.1
click at [439, 179] on polygon at bounding box center [415, 205] width 47 height 118
drag, startPoint x: 366, startPoint y: 252, endPoint x: 379, endPoint y: 151, distance: 101.5
click at [379, 151] on polygon at bounding box center [424, 210] width 605 height 701
drag, startPoint x: 505, startPoint y: 331, endPoint x: 433, endPoint y: 143, distance: 201.5
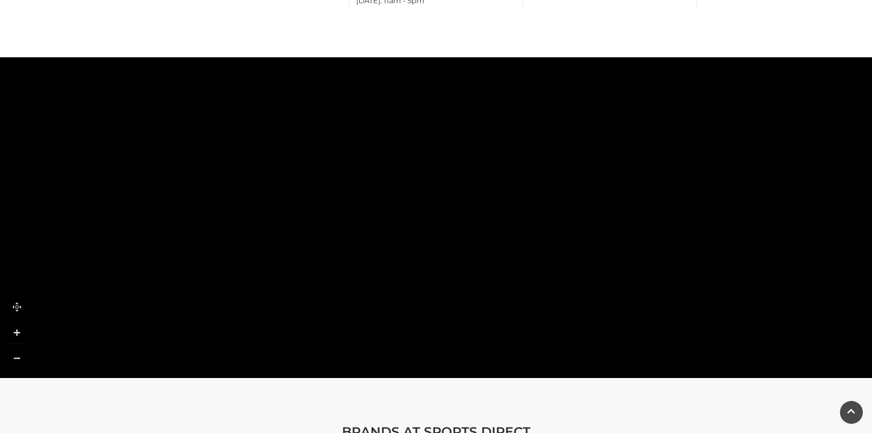
drag, startPoint x: 465, startPoint y: 227, endPoint x: 415, endPoint y: 286, distance: 77.6
click at [444, 279] on polygon at bounding box center [527, 236] width 167 height 119
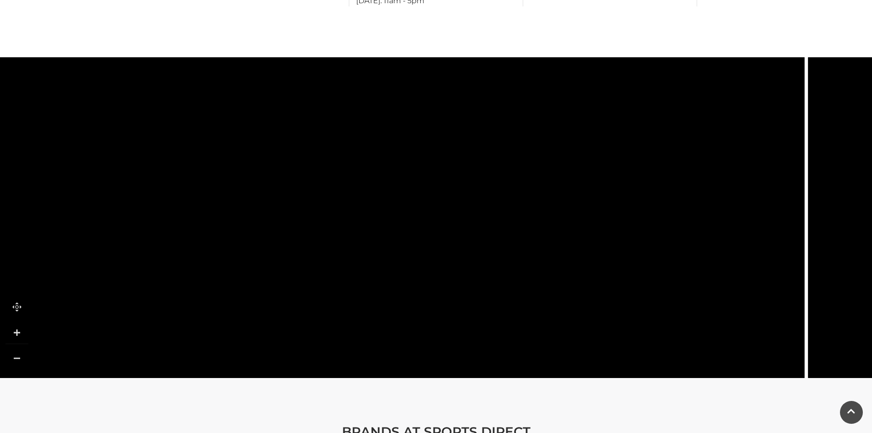
drag, startPoint x: 463, startPoint y: 192, endPoint x: 463, endPoint y: 292, distance: 100.2
click at [463, 292] on icon at bounding box center [535, 74] width 1807 height 1000
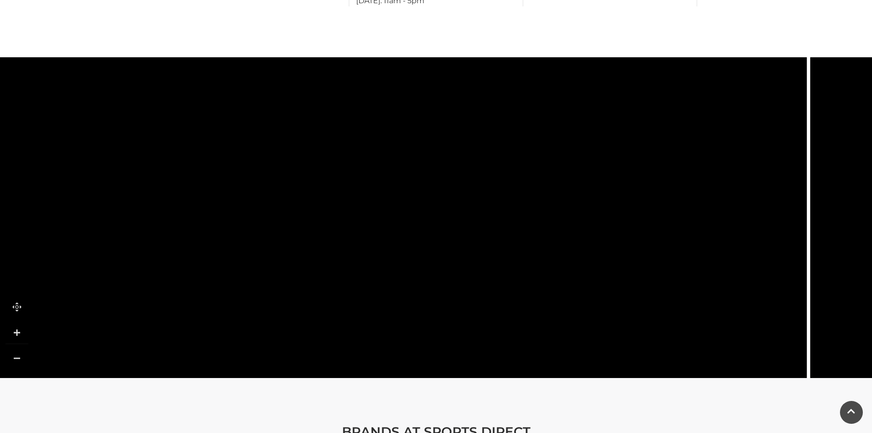
drag, startPoint x: 467, startPoint y: 242, endPoint x: 483, endPoint y: 164, distance: 80.0
click at [483, 168] on g at bounding box center [566, 307] width 1231 height 790
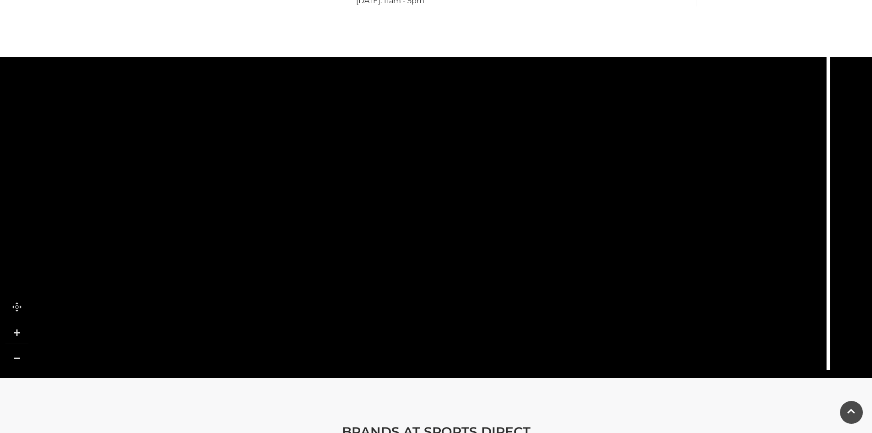
drag, startPoint x: 538, startPoint y: 157, endPoint x: 529, endPoint y: 168, distance: 14.0
click at [529, 127] on polygon at bounding box center [272, 123] width 605 height 701
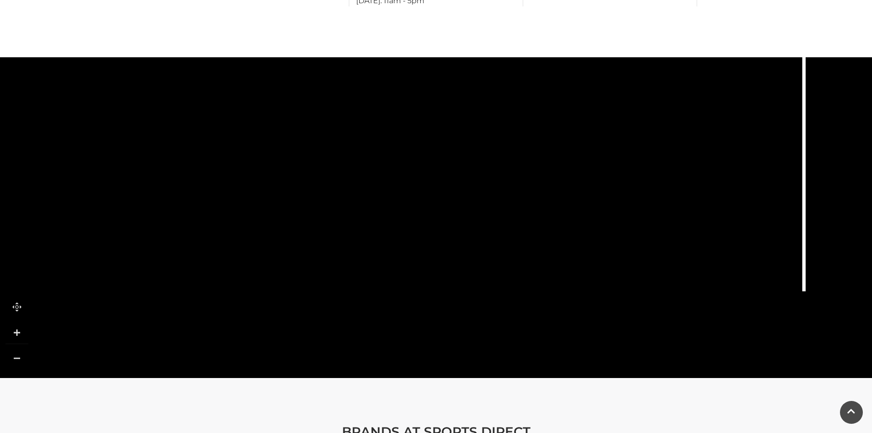
drag, startPoint x: 532, startPoint y: 183, endPoint x: 333, endPoint y: 222, distance: 202.9
click at [513, 209] on icon at bounding box center [541, 178] width 57 height 61
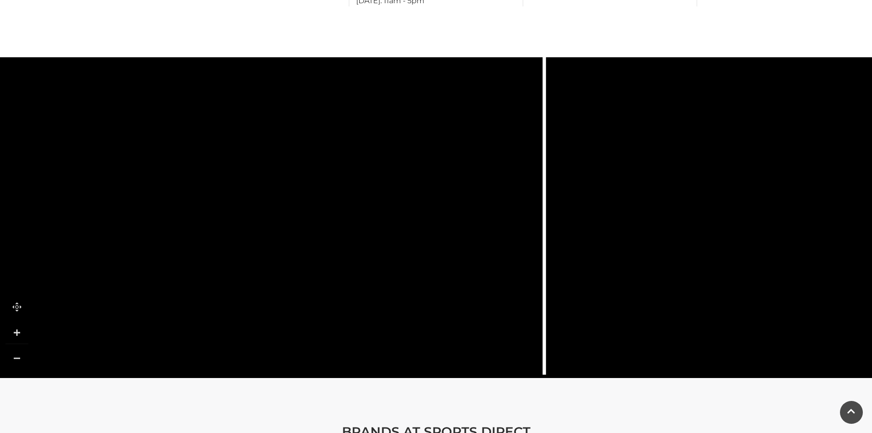
drag, startPoint x: 407, startPoint y: 233, endPoint x: 377, endPoint y: 323, distance: 95.2
click at [375, 328] on icon at bounding box center [272, 55] width 1807 height 1000
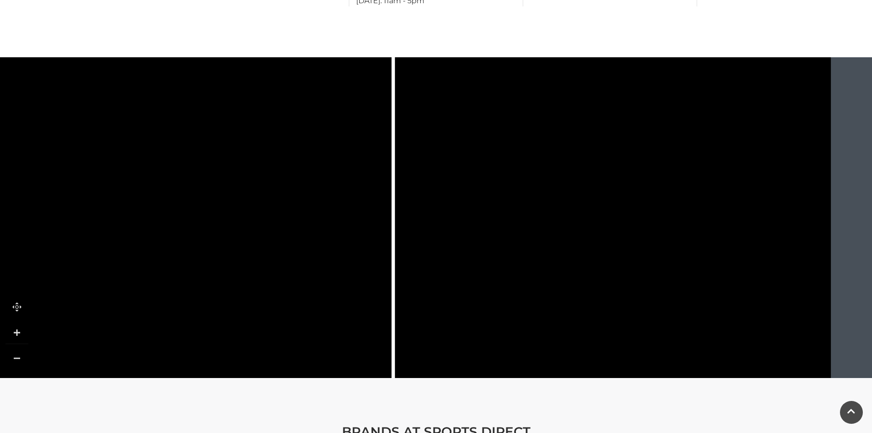
drag, startPoint x: 482, startPoint y: 234, endPoint x: 411, endPoint y: 302, distance: 98.8
click at [411, 302] on icon at bounding box center [121, 171] width 1807 height 1000
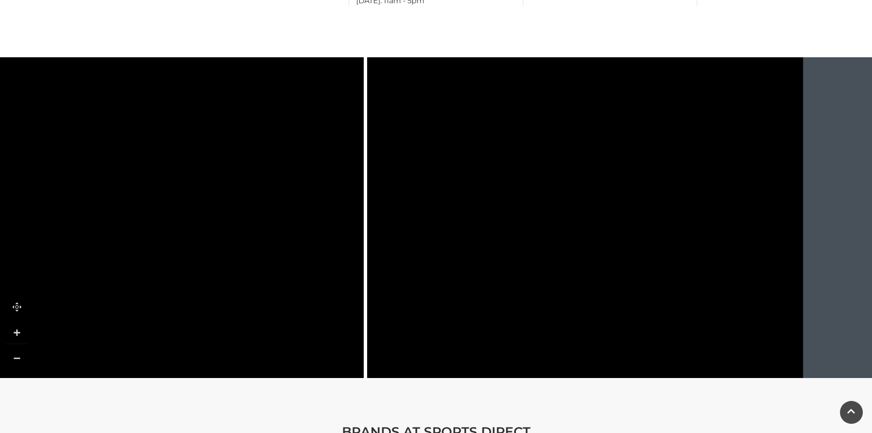
drag, startPoint x: 471, startPoint y: 238, endPoint x: 369, endPoint y: 307, distance: 122.4
click at [370, 307] on icon at bounding box center [94, 210] width 1807 height 1000
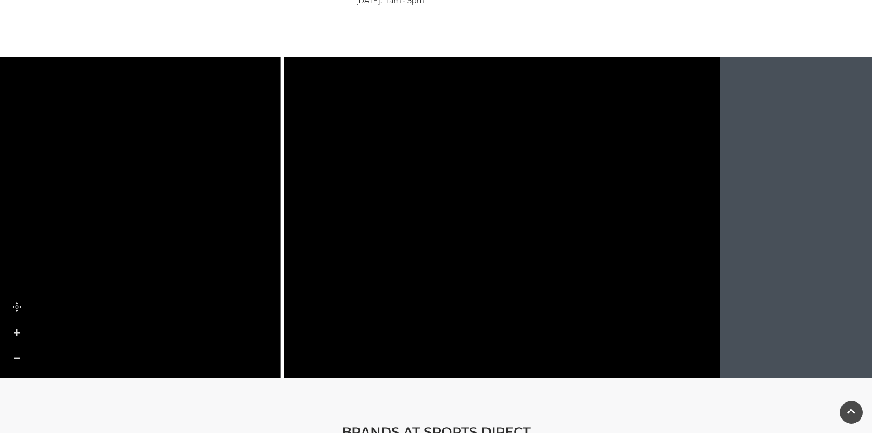
drag, startPoint x: 543, startPoint y: 210, endPoint x: 541, endPoint y: 127, distance: 83.3
click at [541, 127] on icon at bounding box center [495, 137] width 227 height 433
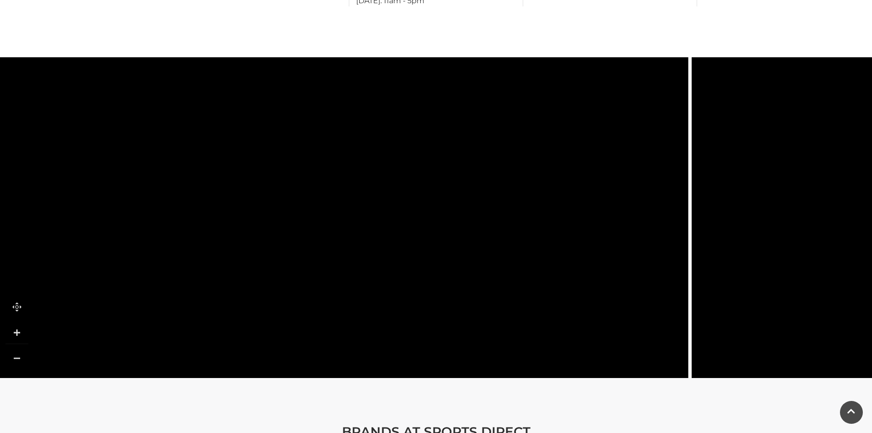
drag, startPoint x: 293, startPoint y: 274, endPoint x: 701, endPoint y: 255, distance: 408.3
click at [701, 255] on icon at bounding box center [418, 103] width 1807 height 1000
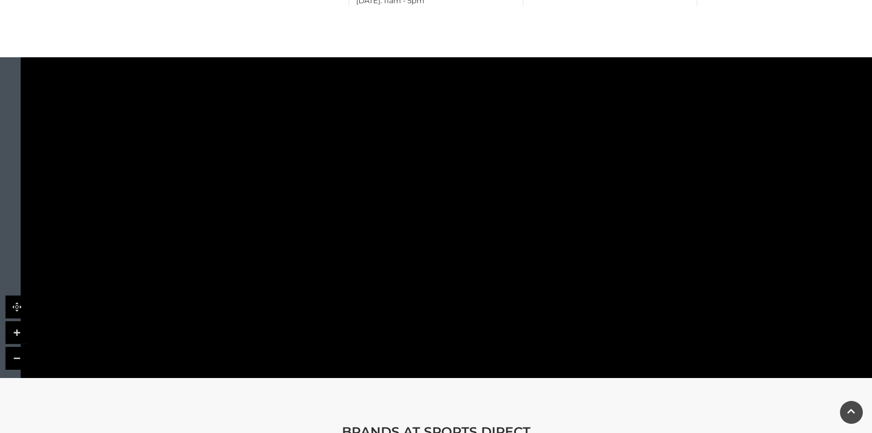
drag, startPoint x: 98, startPoint y: 292, endPoint x: 408, endPoint y: 162, distance: 336.4
click at [405, 177] on tspan "Yogoo" at bounding box center [405, 177] width 0 height 0
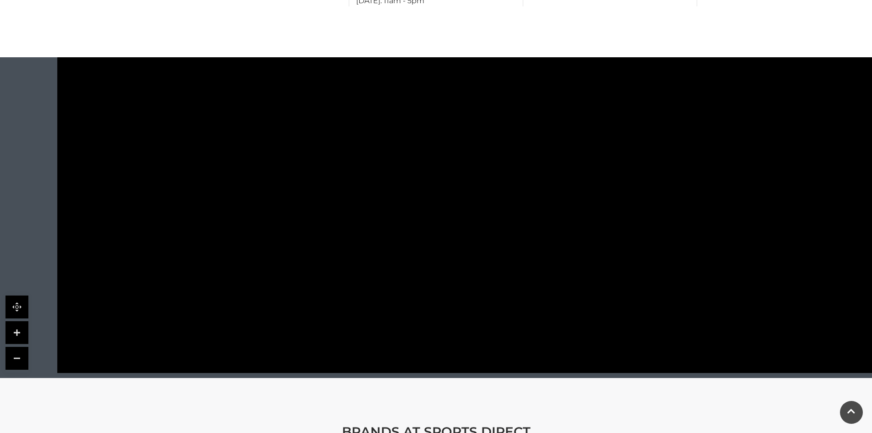
drag, startPoint x: 561, startPoint y: 291, endPoint x: 587, endPoint y: 209, distance: 85.5
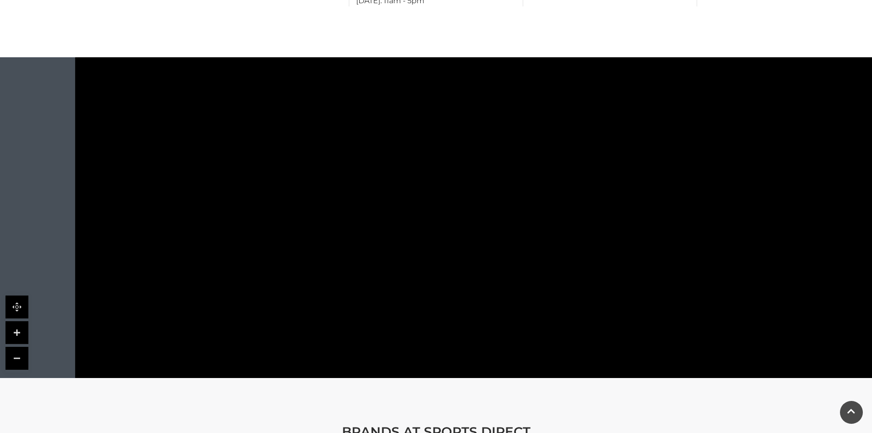
drag, startPoint x: 456, startPoint y: 263, endPoint x: 268, endPoint y: 394, distance: 229.2
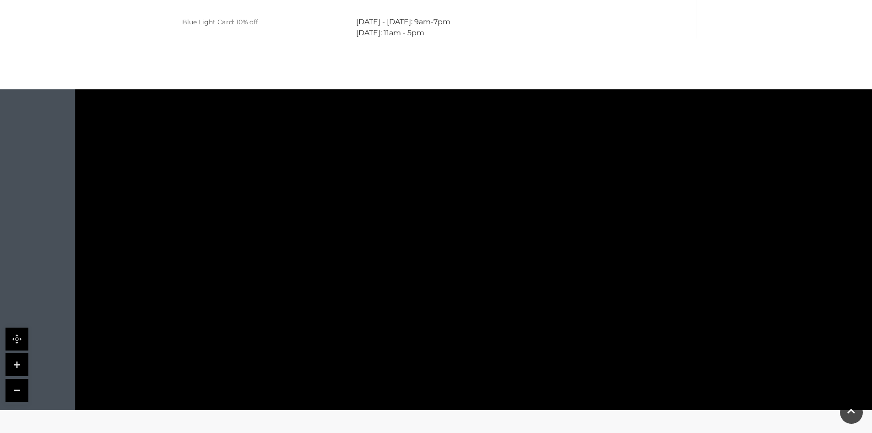
scroll to position [503, 0]
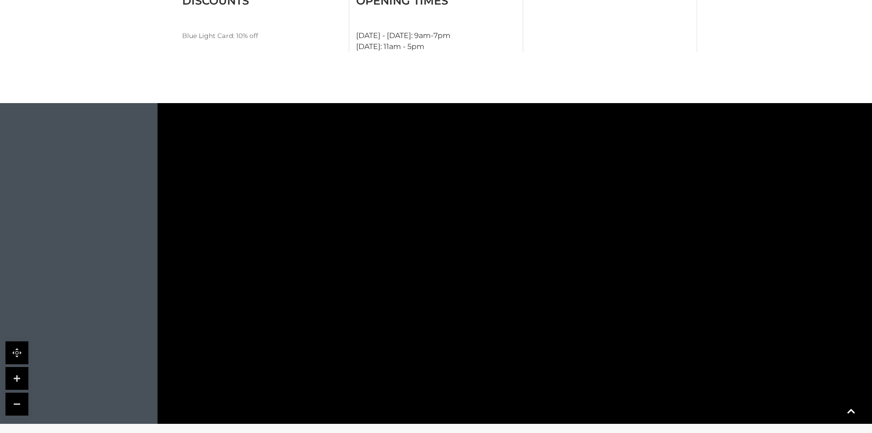
drag, startPoint x: 424, startPoint y: 169, endPoint x: 506, endPoint y: 233, distance: 104.1
click at [506, 233] on polygon at bounding box center [581, 117] width 605 height 701
drag, startPoint x: 506, startPoint y: 233, endPoint x: 505, endPoint y: 318, distance: 85.6
click at [505, 318] on polygon at bounding box center [580, 202] width 605 height 701
